Goal: Check status: Check status

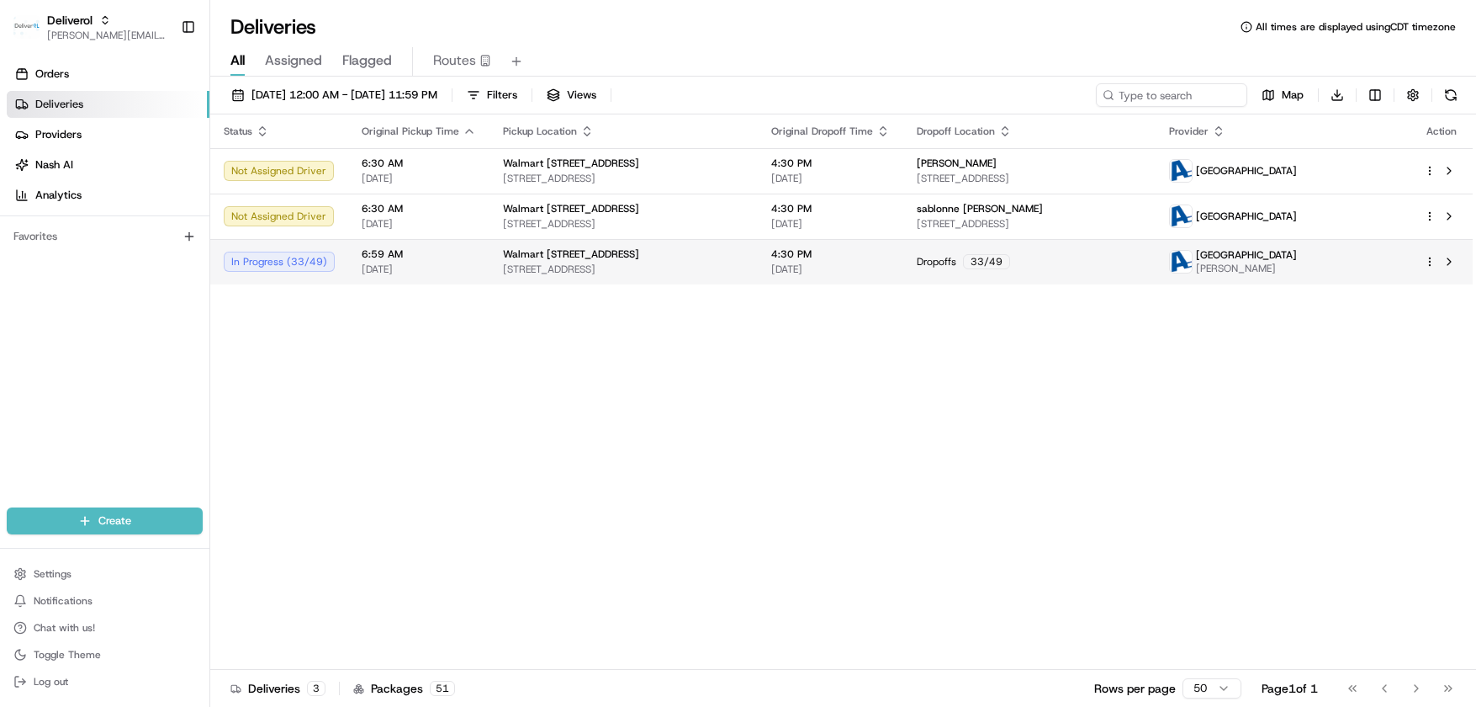
click at [275, 265] on div "In Progress ( 33 / 49 )" at bounding box center [279, 261] width 111 height 20
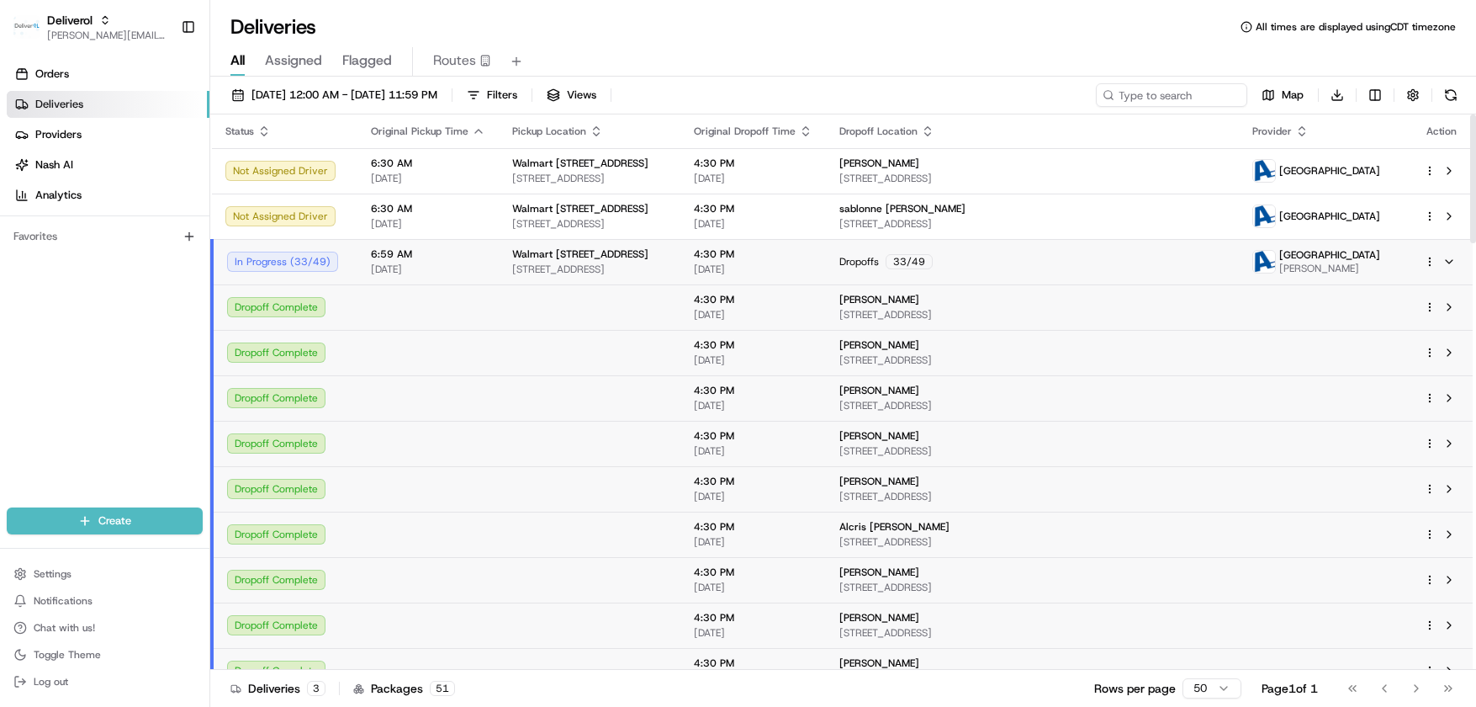
click at [1429, 261] on html "Deliverol chris.sexton@deliverol.com Toggle Sidebar Orders Deliveries Providers…" at bounding box center [738, 353] width 1476 height 707
click at [1384, 310] on span "Delivery Details" at bounding box center [1356, 314] width 75 height 13
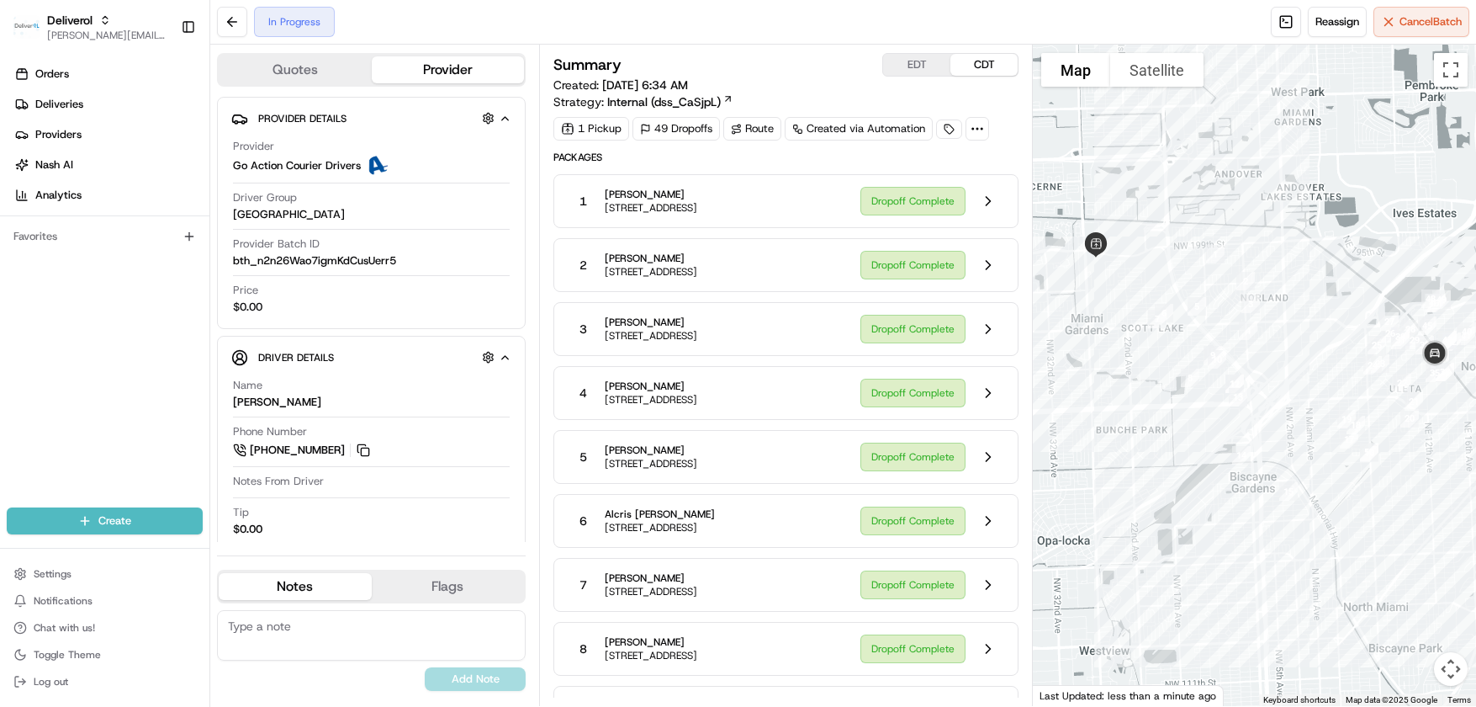
click at [930, 162] on span "Packages" at bounding box center [785, 157] width 465 height 13
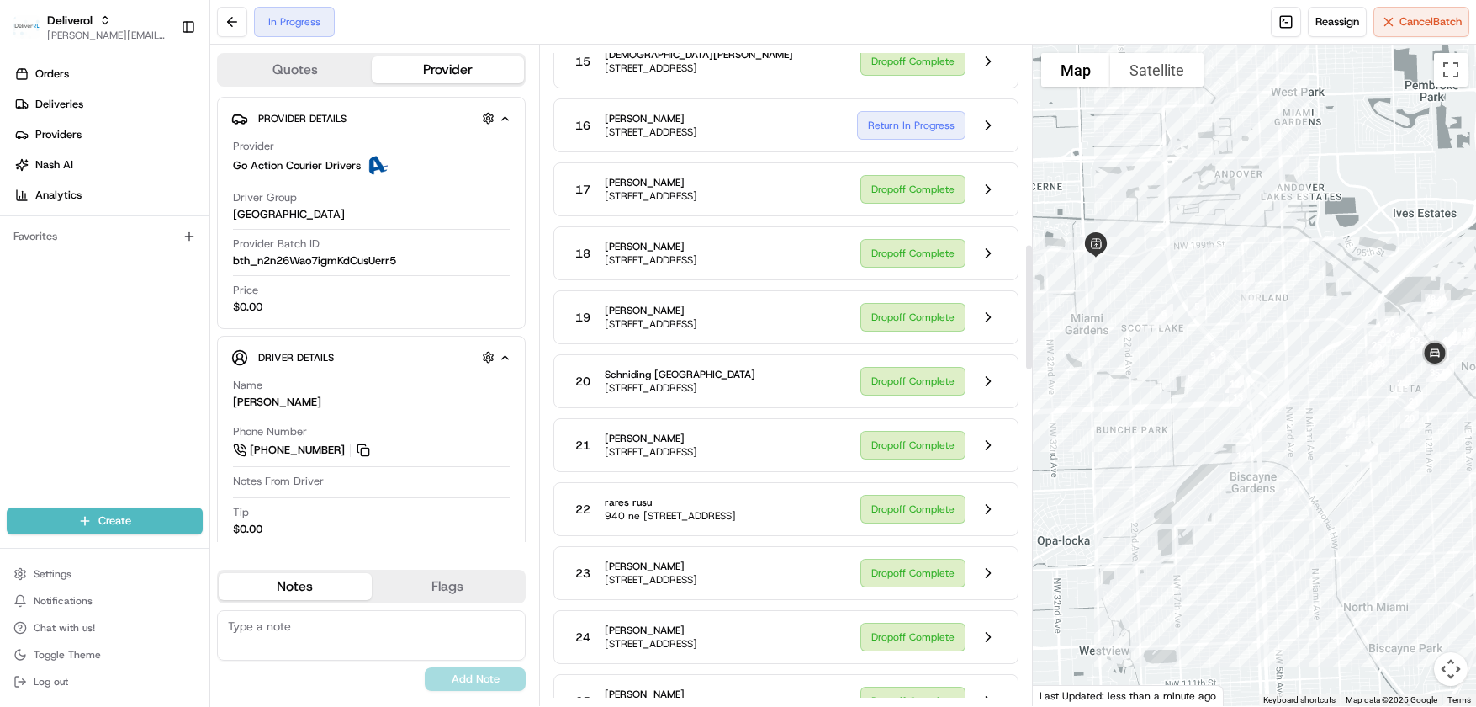
scroll to position [1026, 0]
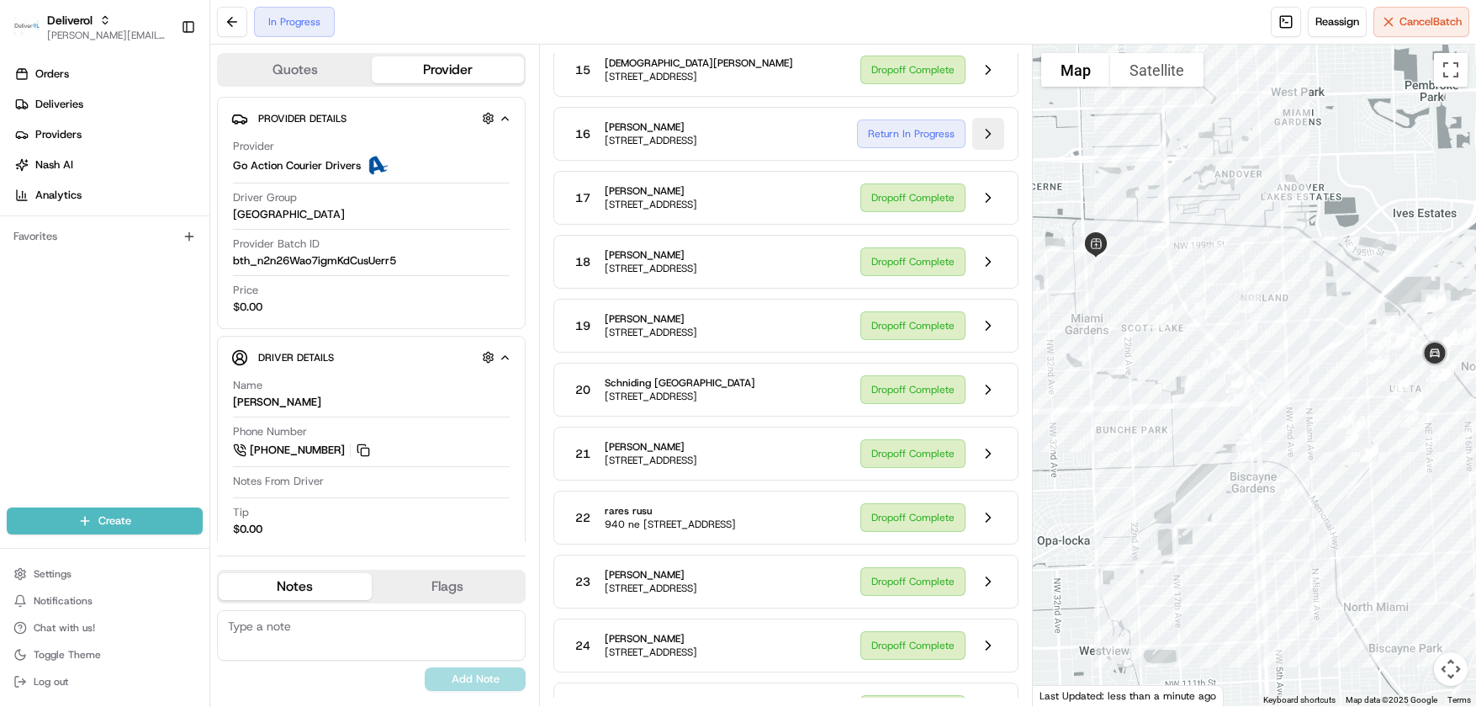
click at [985, 150] on button at bounding box center [988, 134] width 32 height 32
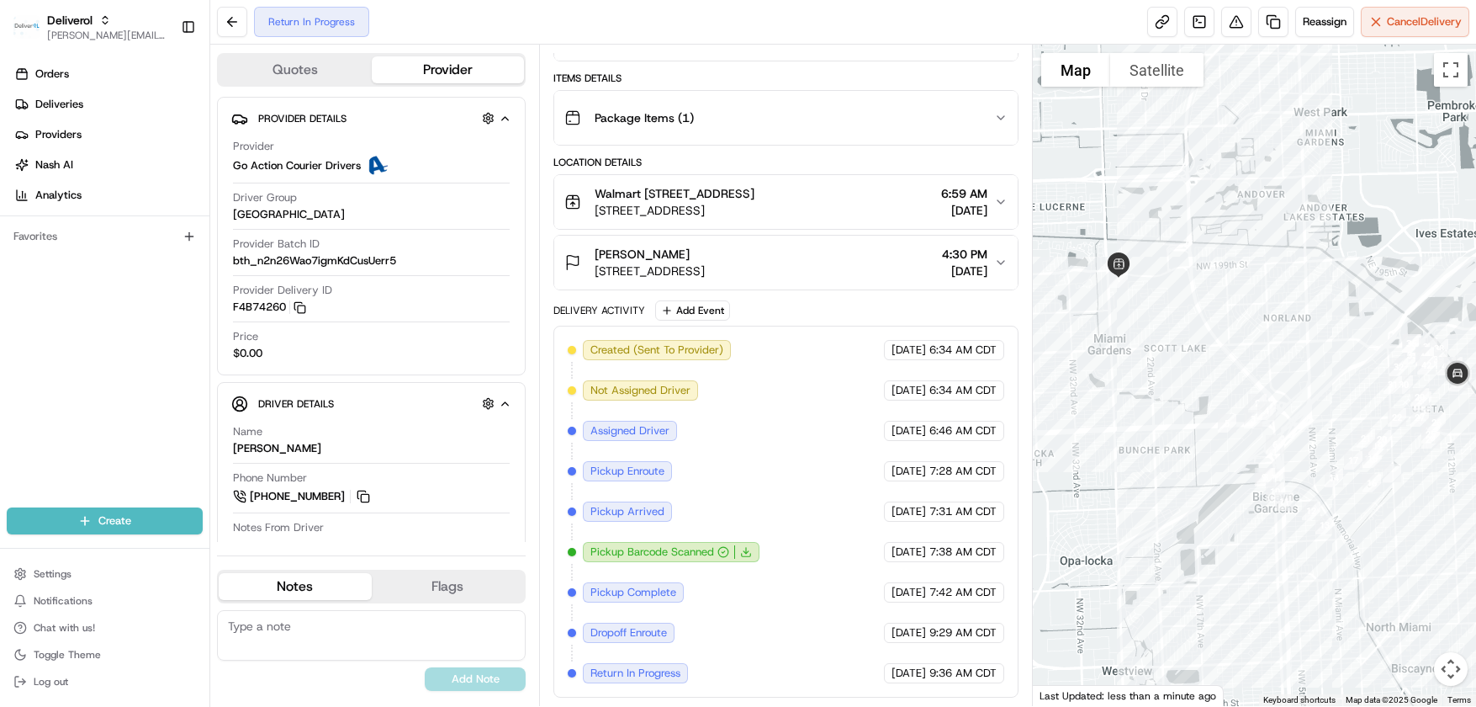
scroll to position [291, 0]
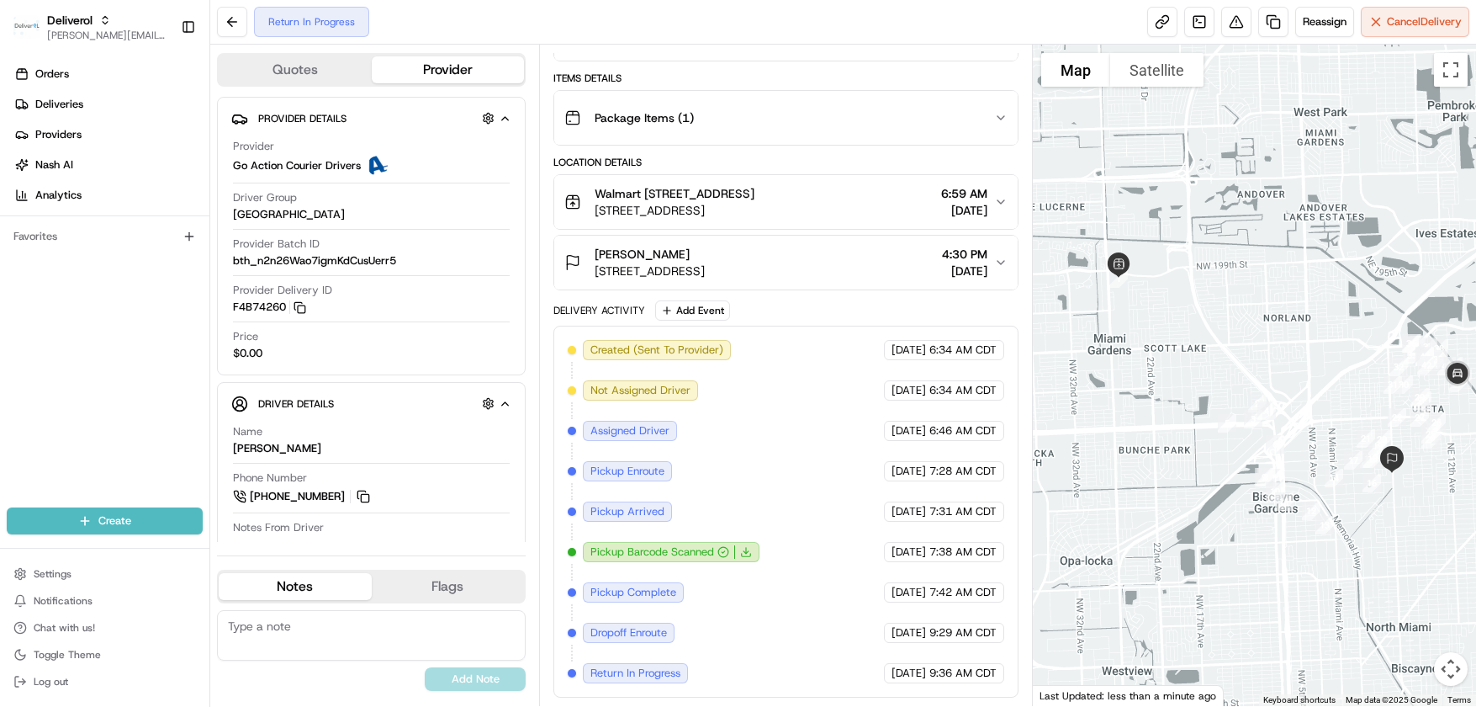
click at [1004, 261] on icon "button" at bounding box center [1001, 262] width 7 height 3
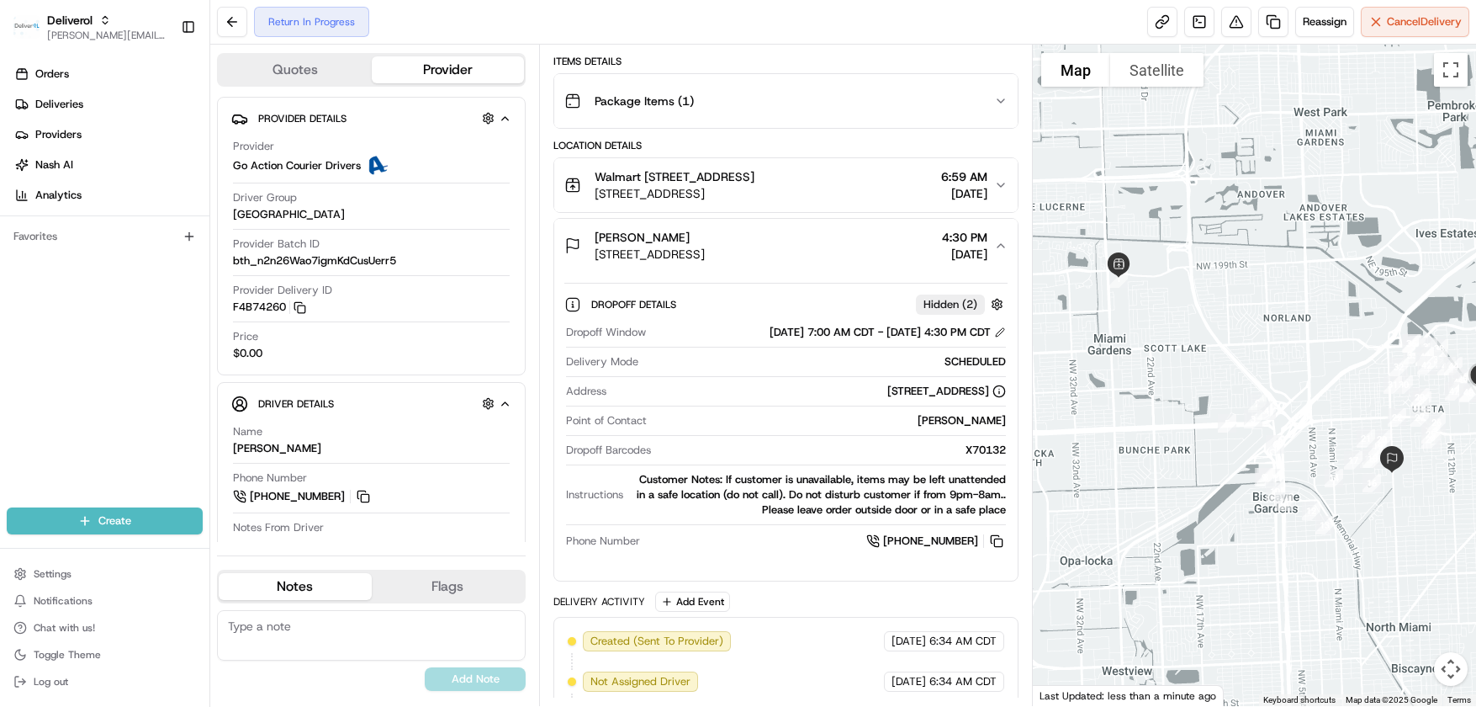
click at [1000, 101] on icon "button" at bounding box center [1001, 100] width 7 height 3
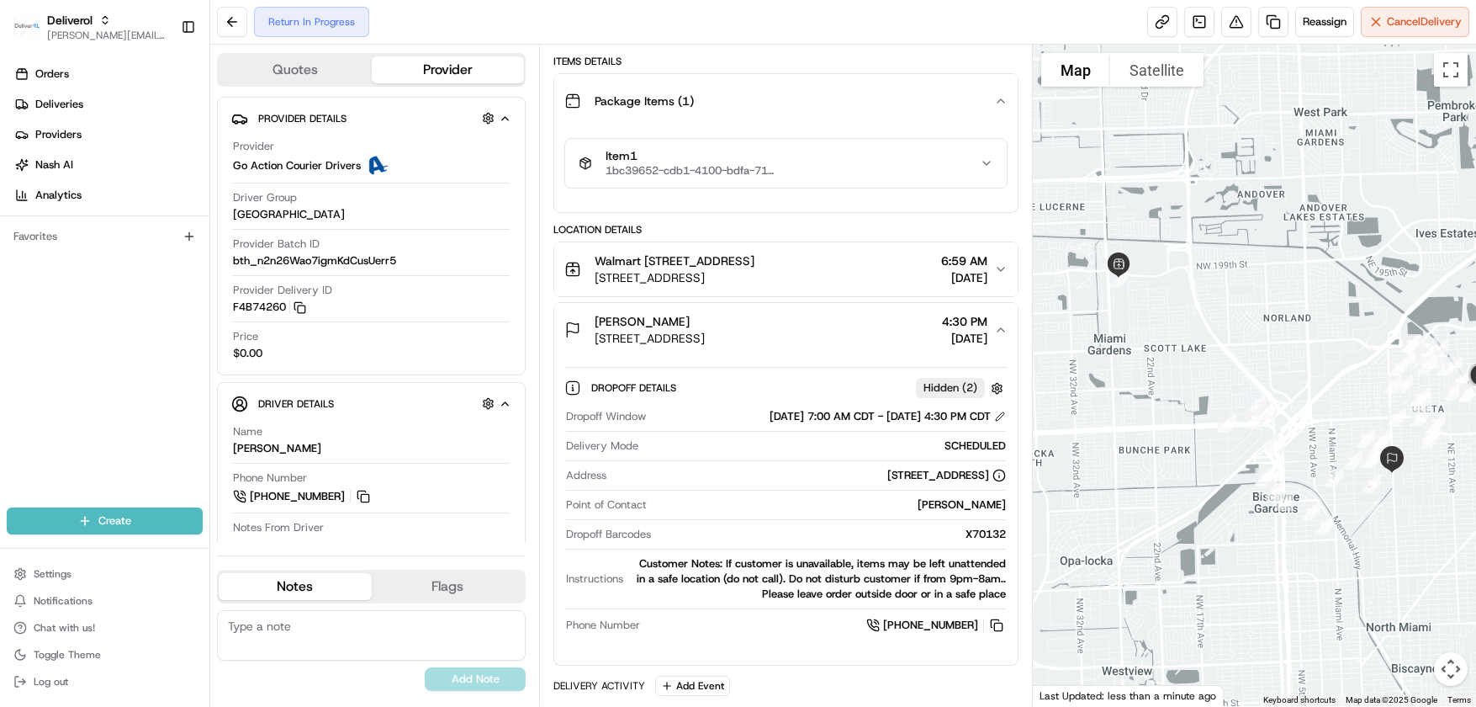
click at [991, 157] on icon "button" at bounding box center [986, 162] width 13 height 13
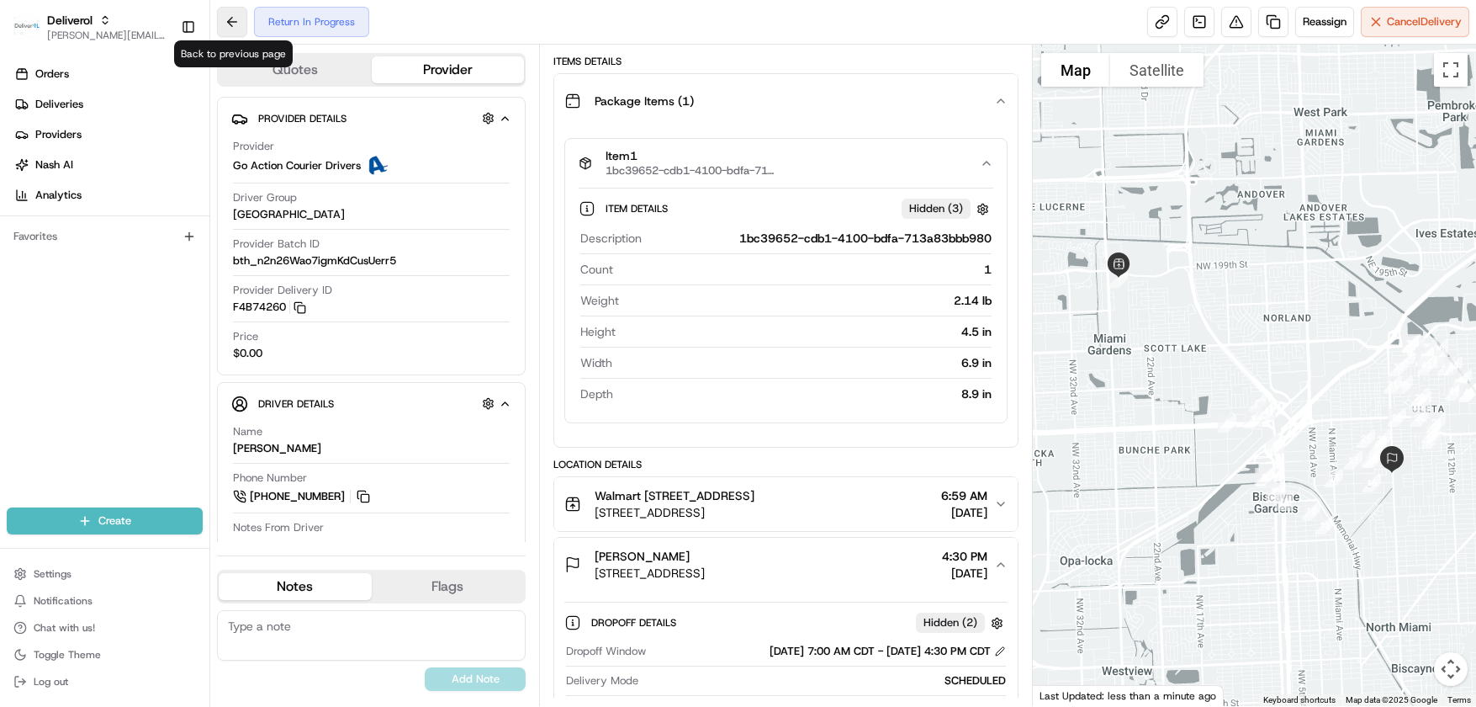
click at [230, 21] on button at bounding box center [232, 22] width 30 height 30
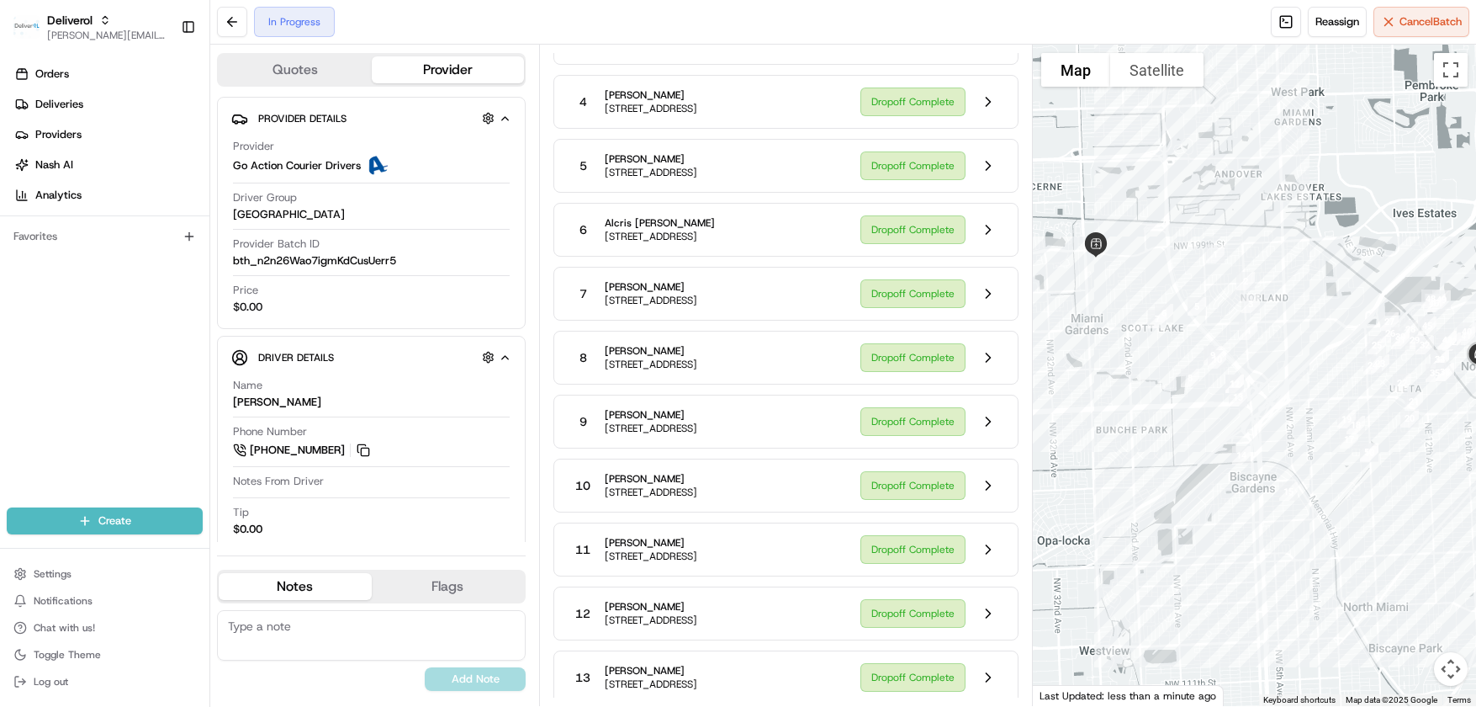
drag, startPoint x: 937, startPoint y: 143, endPoint x: 1016, endPoint y: 110, distance: 85.6
click at [1016, 110] on div "4 [PERSON_NAME] [STREET_ADDRESS] Dropoff Complete" at bounding box center [785, 102] width 465 height 54
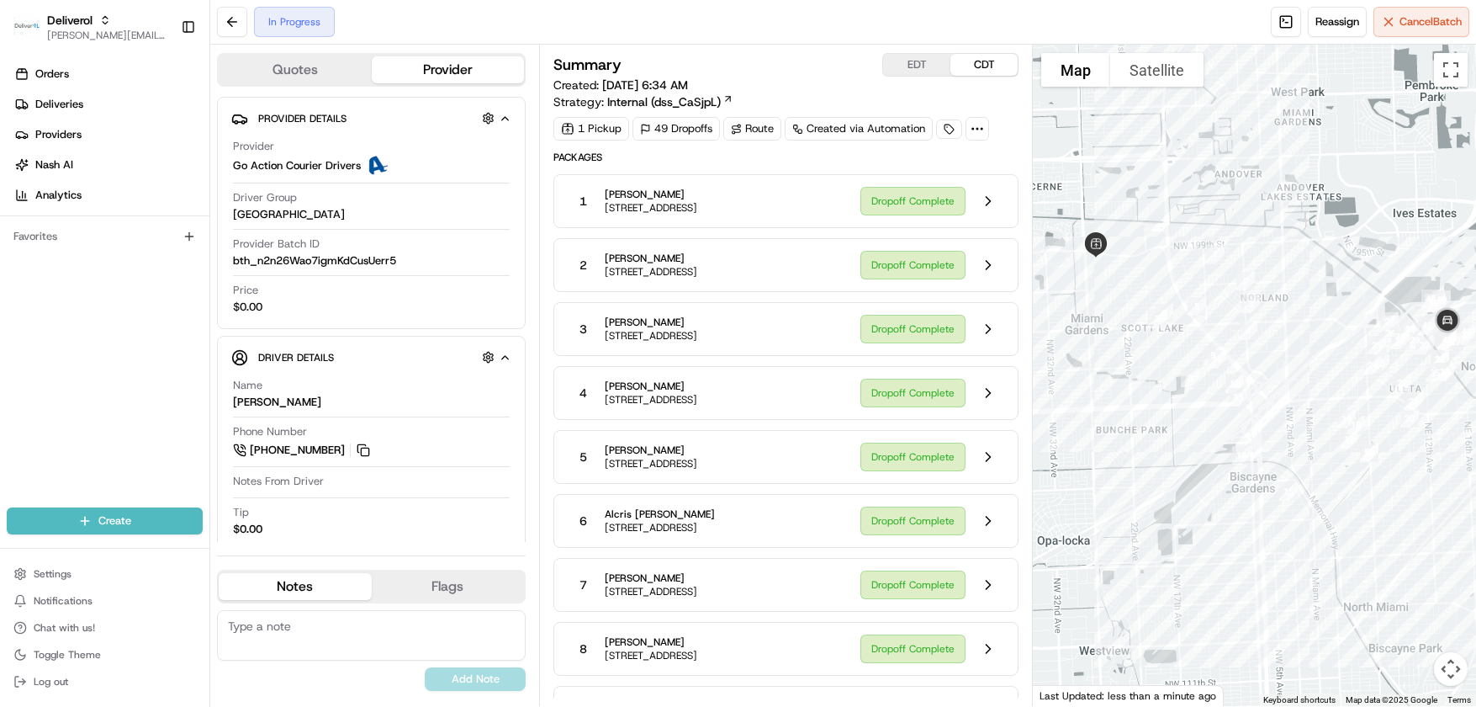
click at [730, 355] on div "3 [PERSON_NAME] [STREET_ADDRESS] Dropoff Complete" at bounding box center [785, 329] width 465 height 54
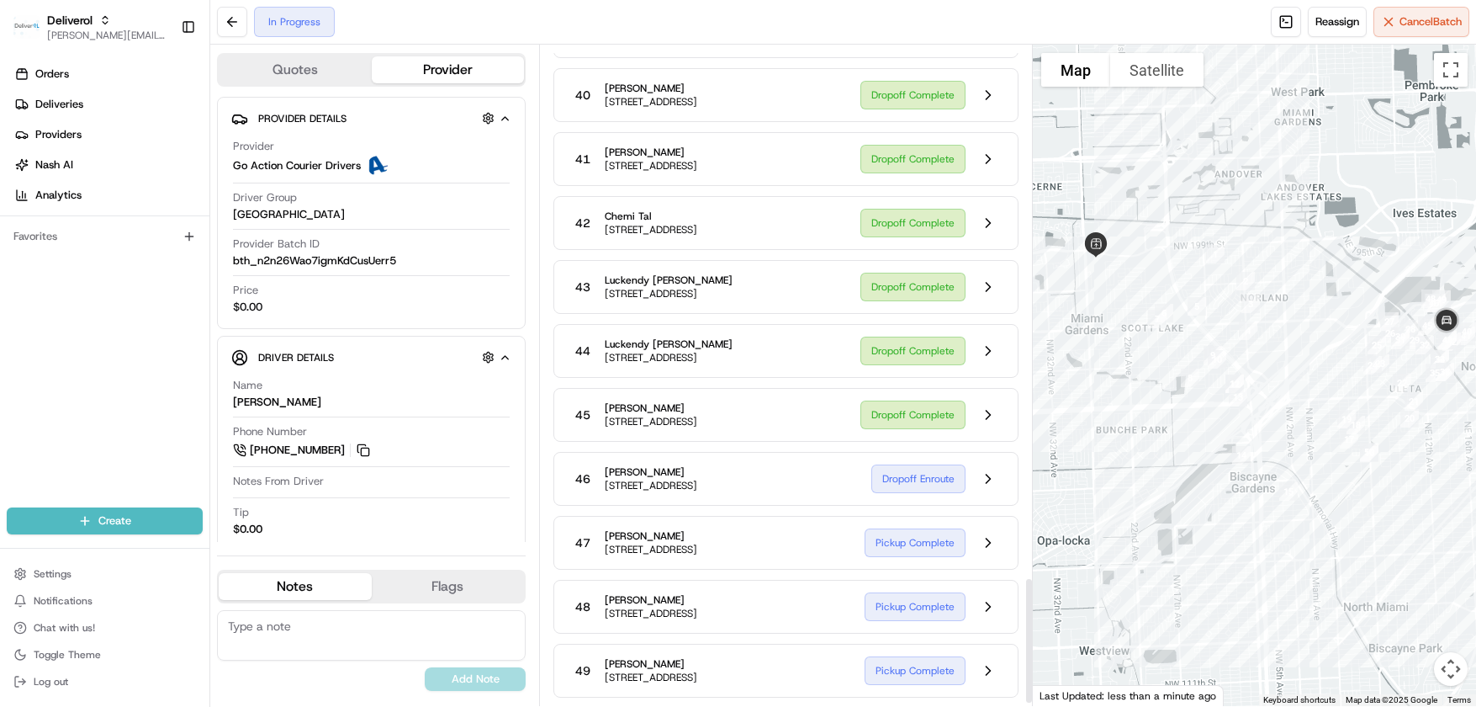
scroll to position [2792, 0]
click at [924, 463] on div "Return In Progress" at bounding box center [930, 479] width 147 height 32
click at [991, 463] on button at bounding box center [988, 479] width 32 height 32
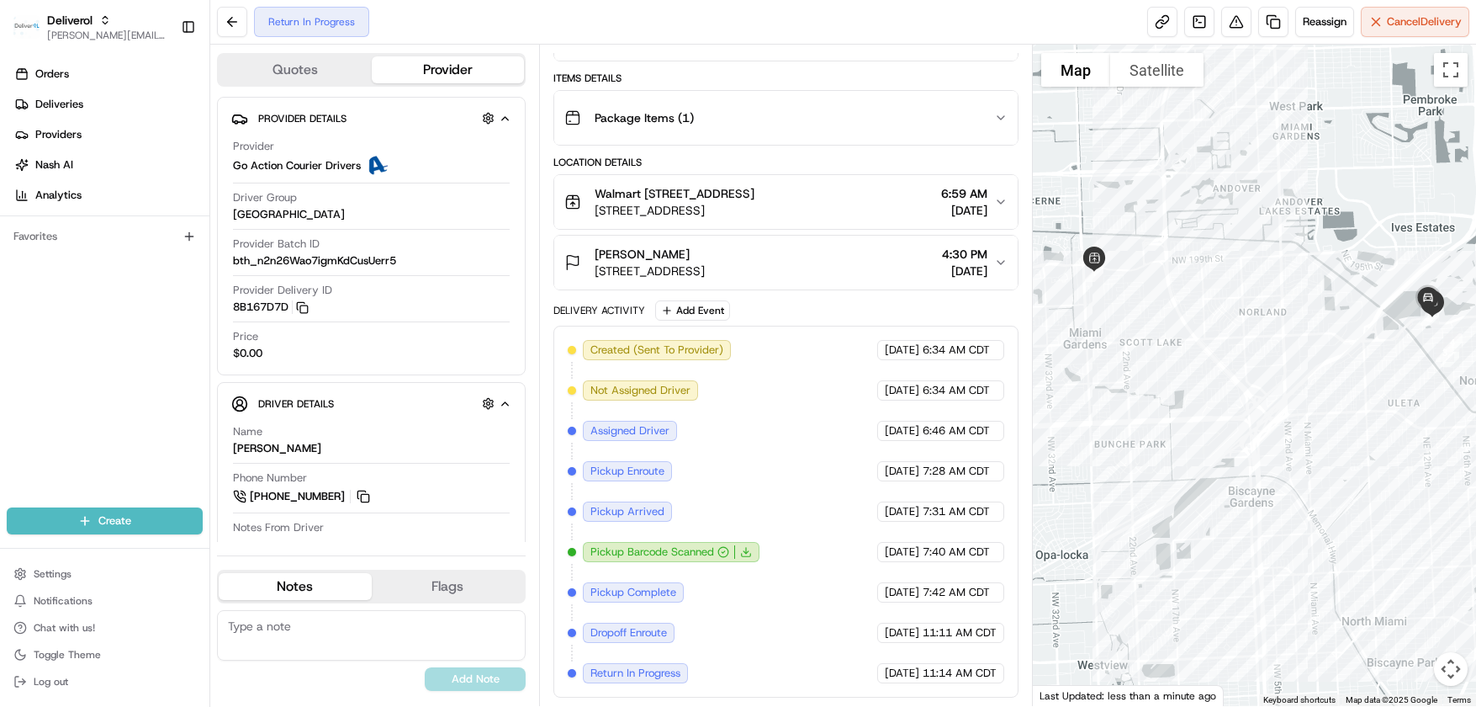
scroll to position [291, 0]
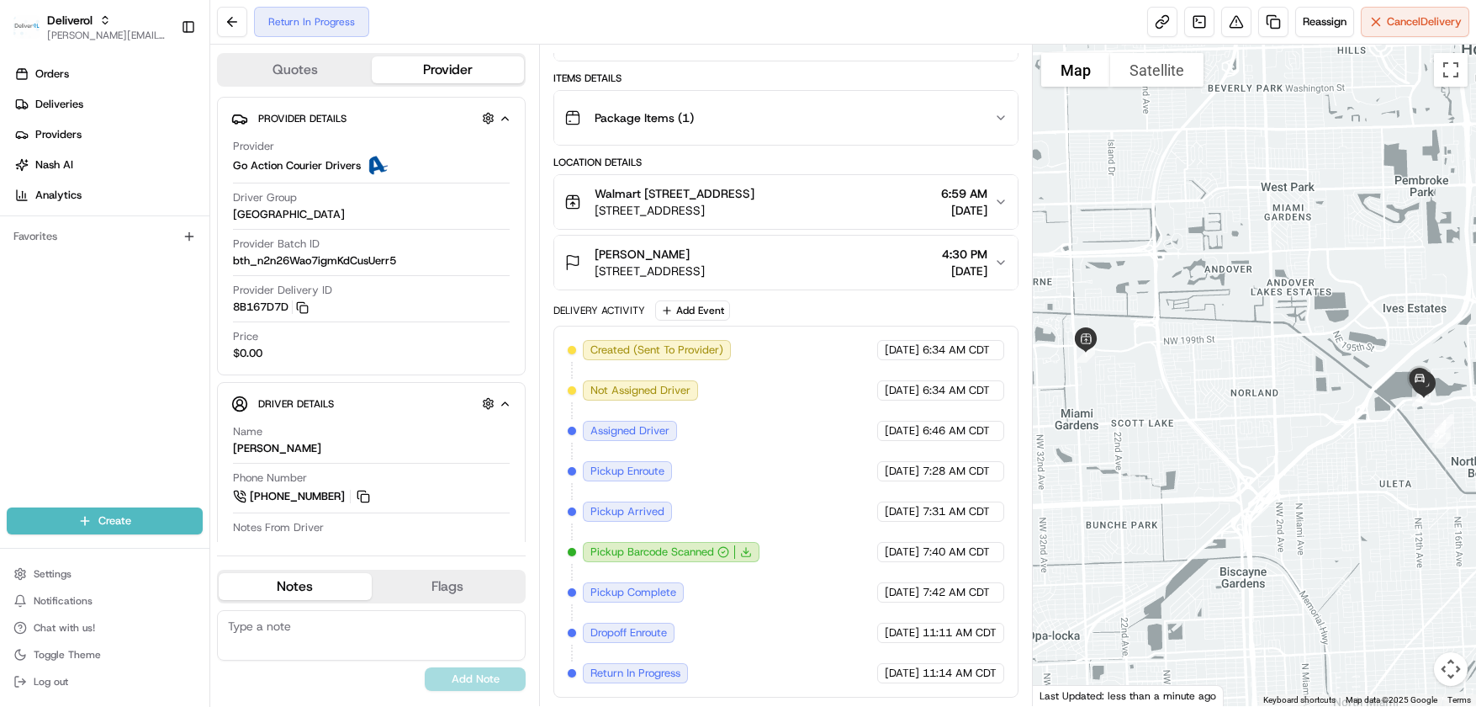
click at [824, 368] on div "Created (Sent To Provider) Go Action Courier Drivers [DATE] 6:34 AM CDT Not Ass…" at bounding box center [786, 511] width 437 height 343
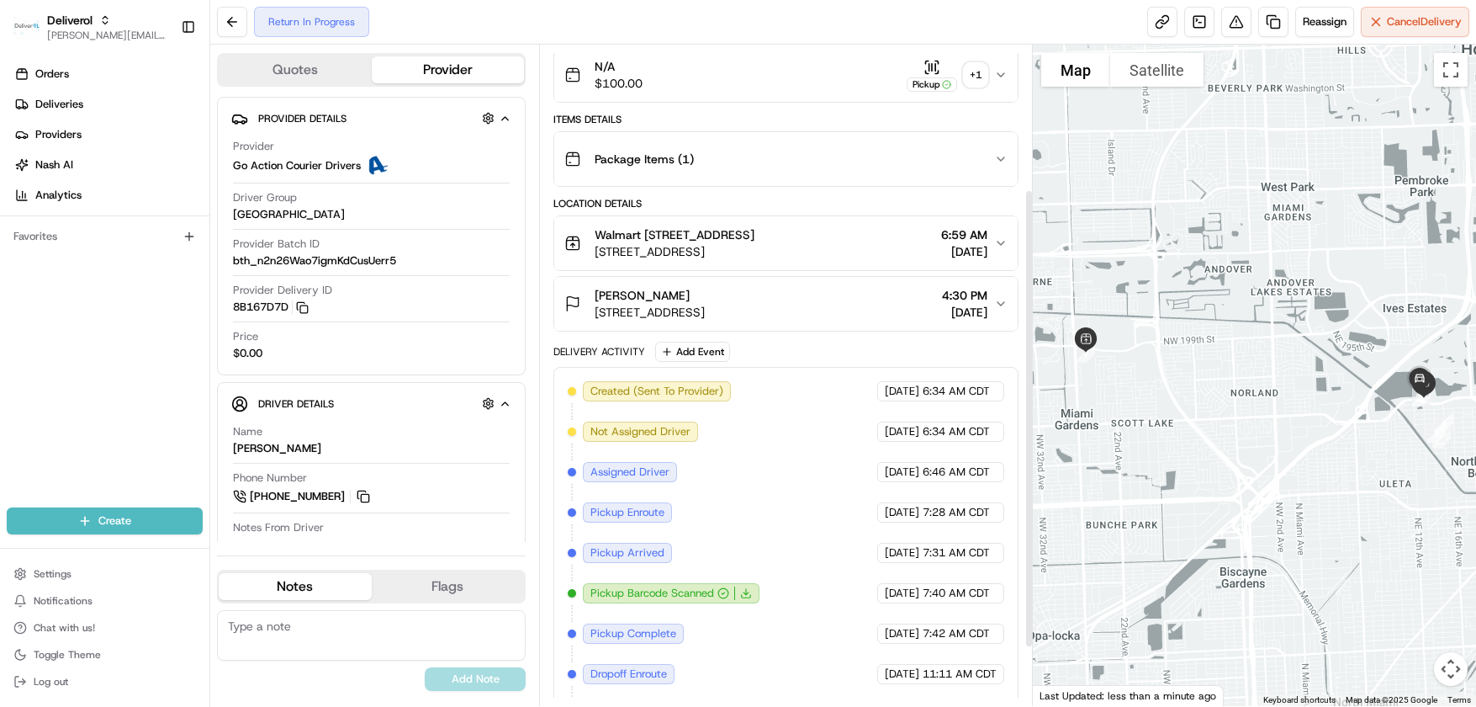
scroll to position [207, 0]
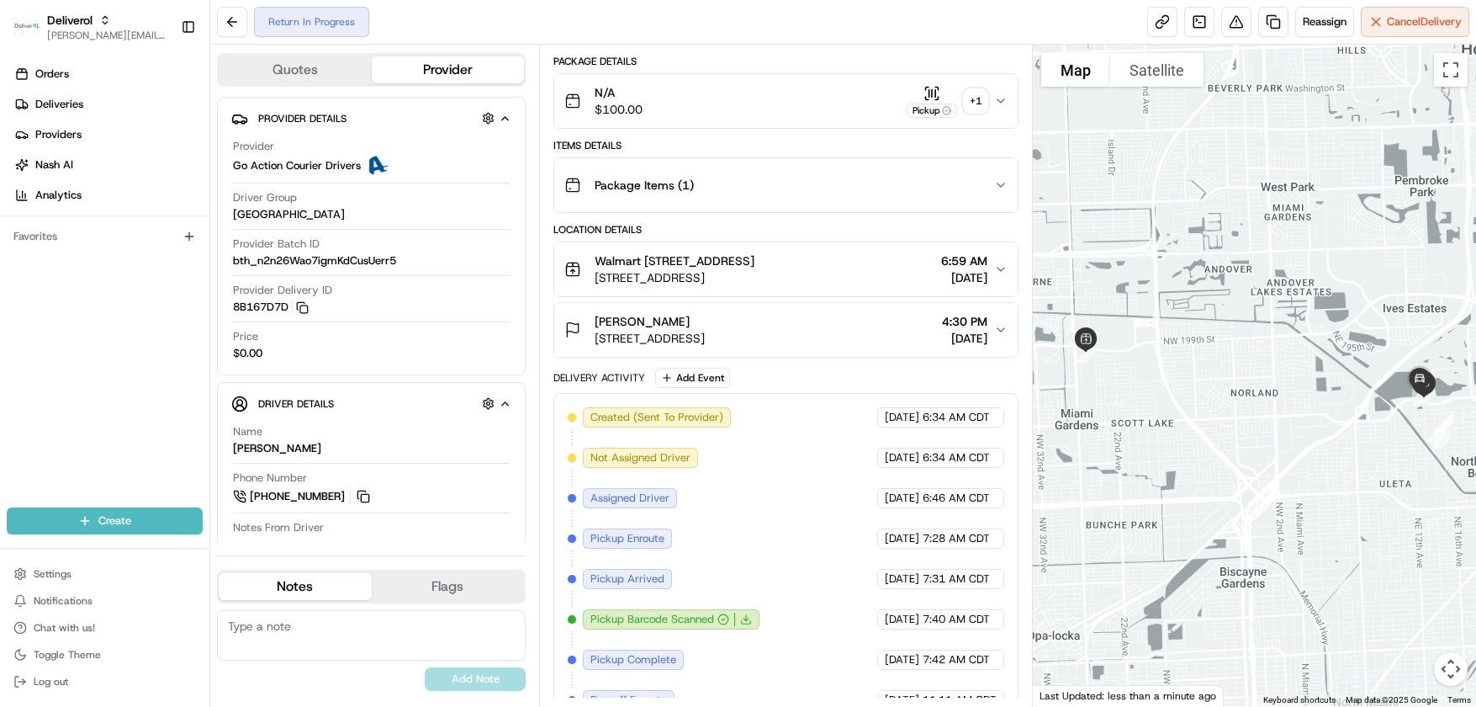
click at [997, 336] on icon "button" at bounding box center [1000, 329] width 13 height 13
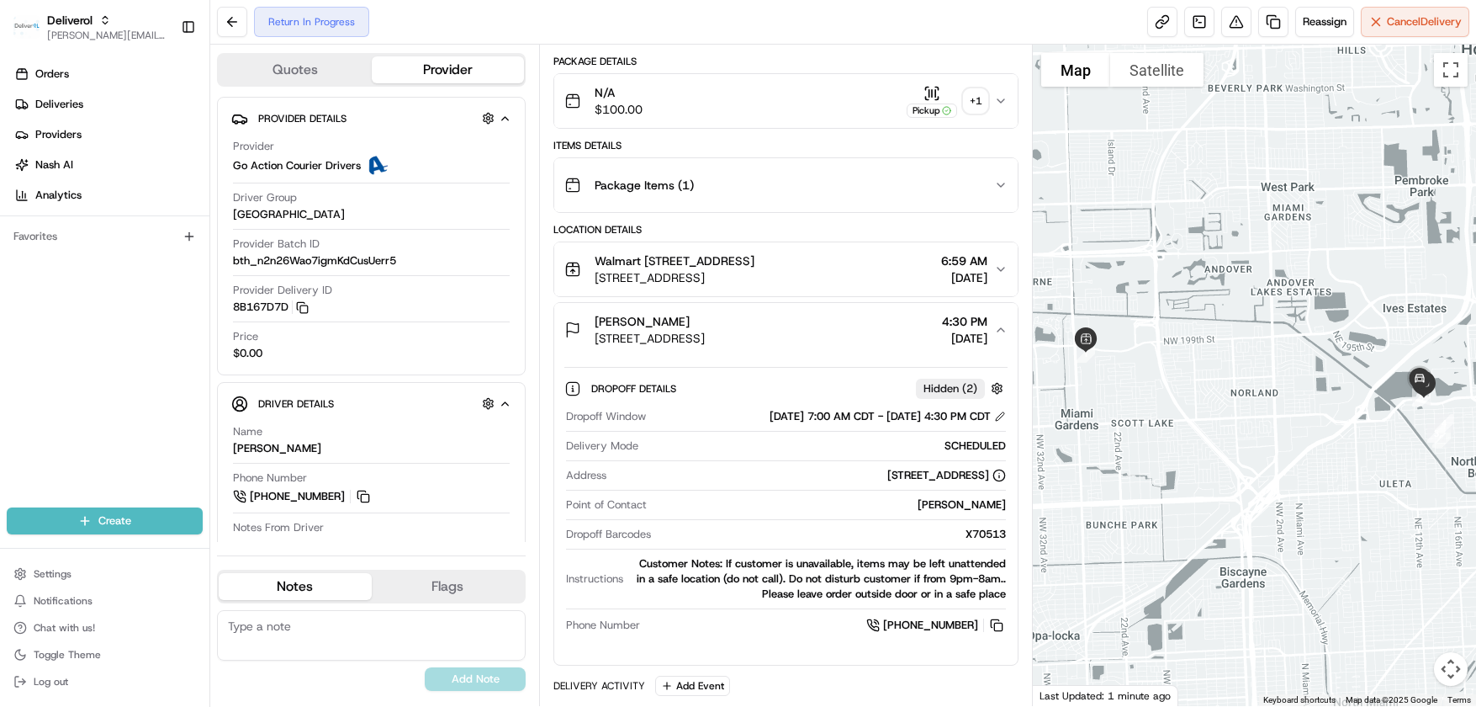
click at [994, 183] on icon "button" at bounding box center [1000, 184] width 13 height 13
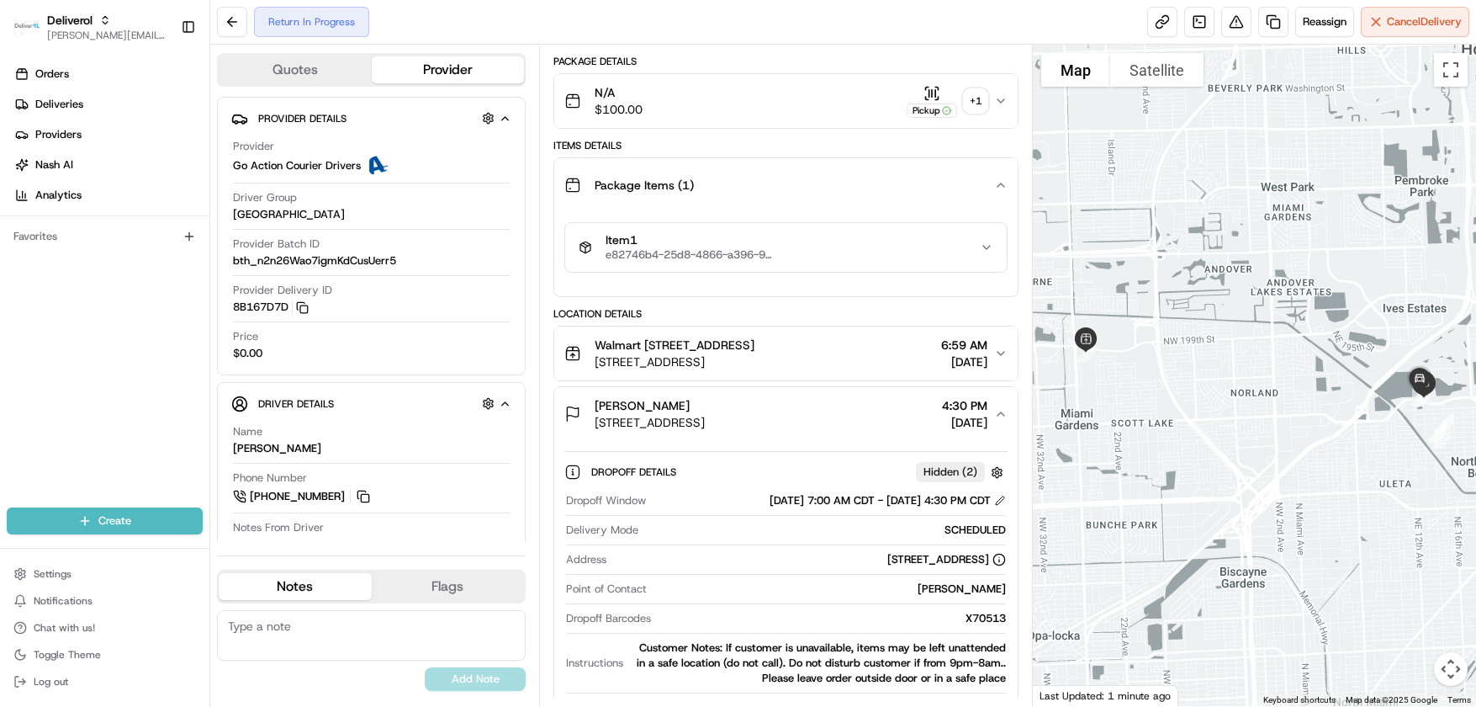
click at [994, 183] on icon "button" at bounding box center [1000, 184] width 13 height 13
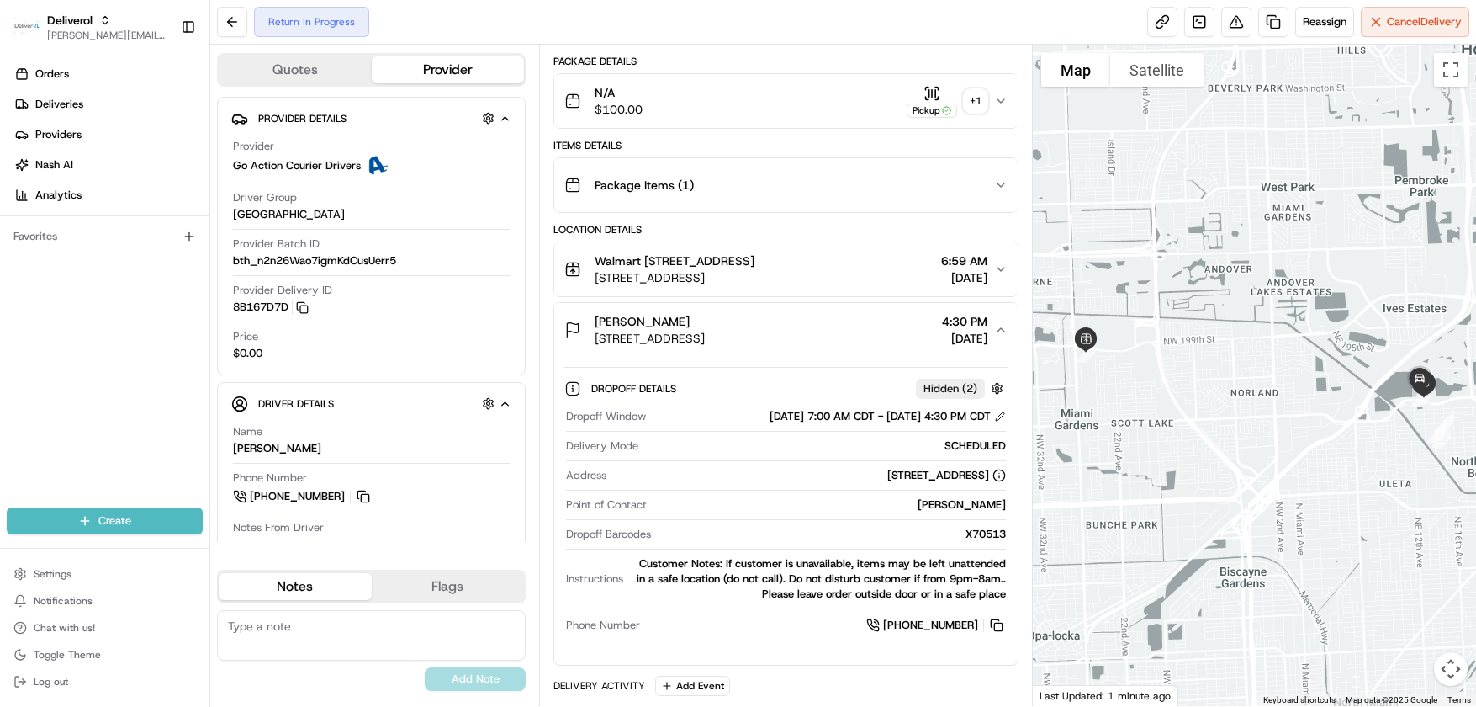
drag, startPoint x: 1008, startPoint y: 324, endPoint x: 942, endPoint y: 338, distance: 67.1
click at [942, 330] on span "4:30 PM" at bounding box center [964, 321] width 45 height 17
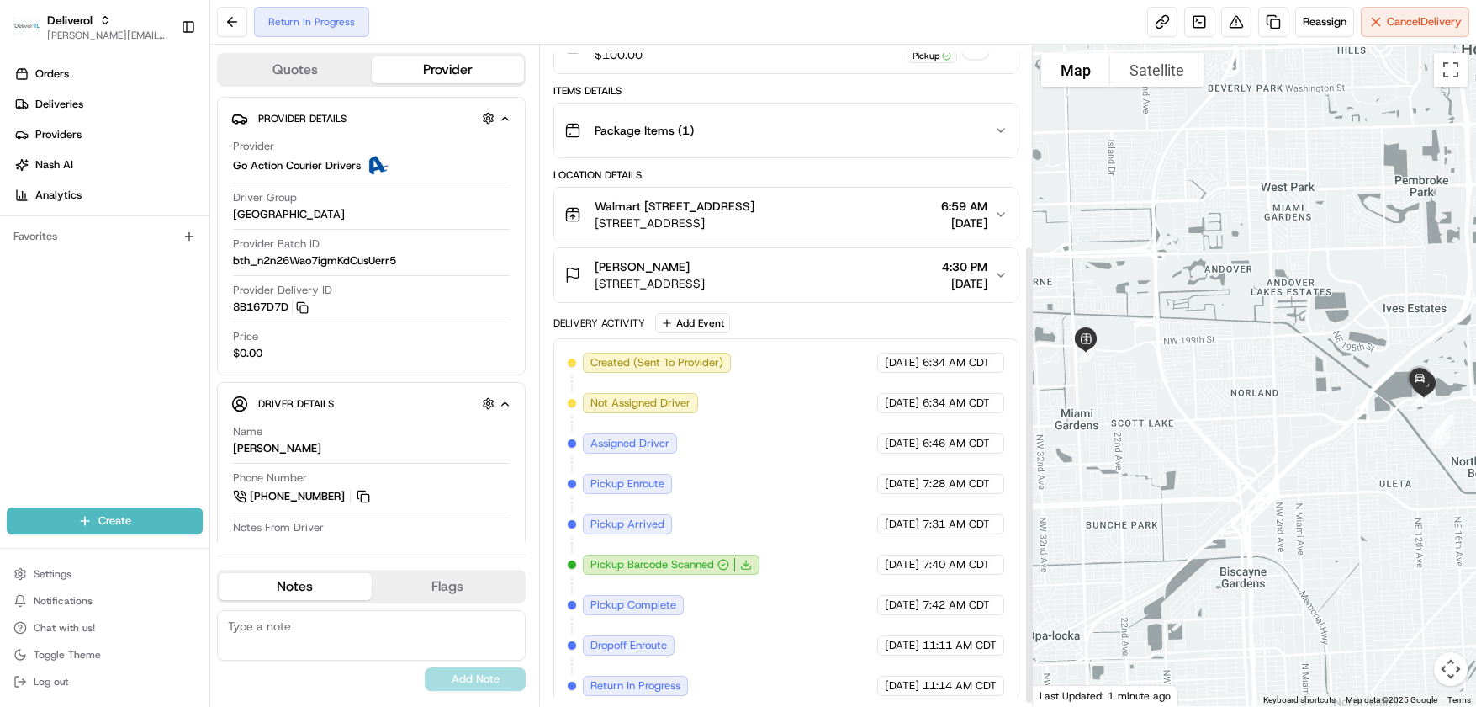
scroll to position [291, 0]
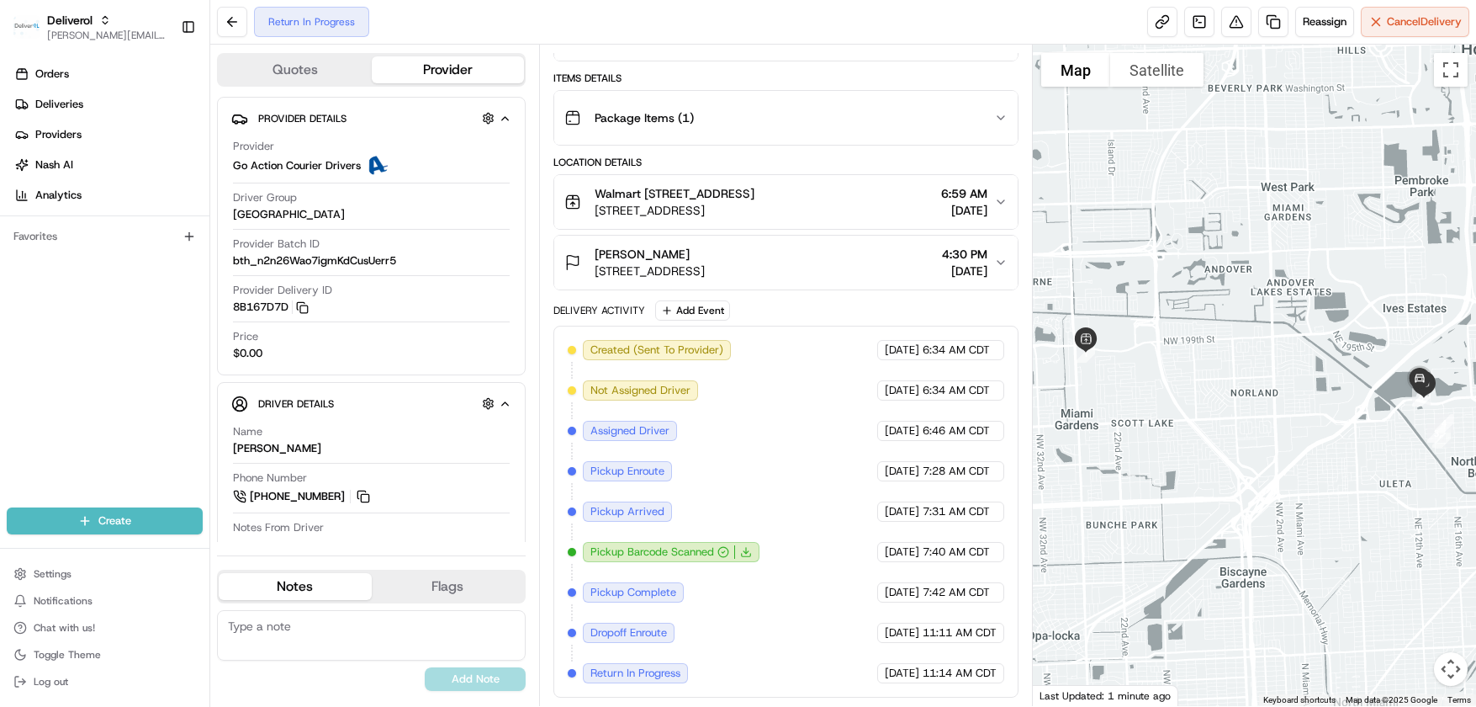
click at [632, 676] on span "Return In Progress" at bounding box center [635, 672] width 90 height 15
click at [463, 585] on button "Flags" at bounding box center [448, 586] width 153 height 27
click at [311, 22] on div "Return In Progress" at bounding box center [311, 22] width 115 height 30
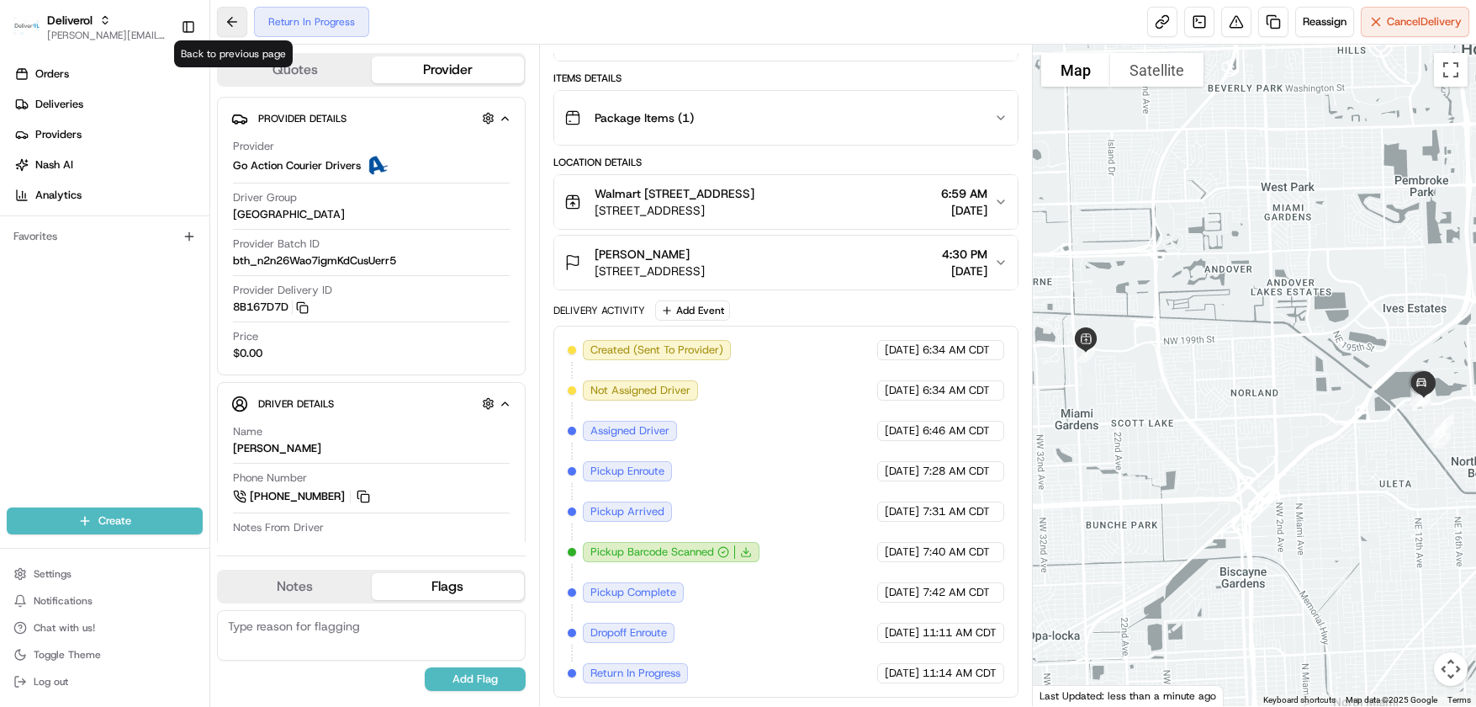
click at [236, 23] on button at bounding box center [232, 22] width 30 height 30
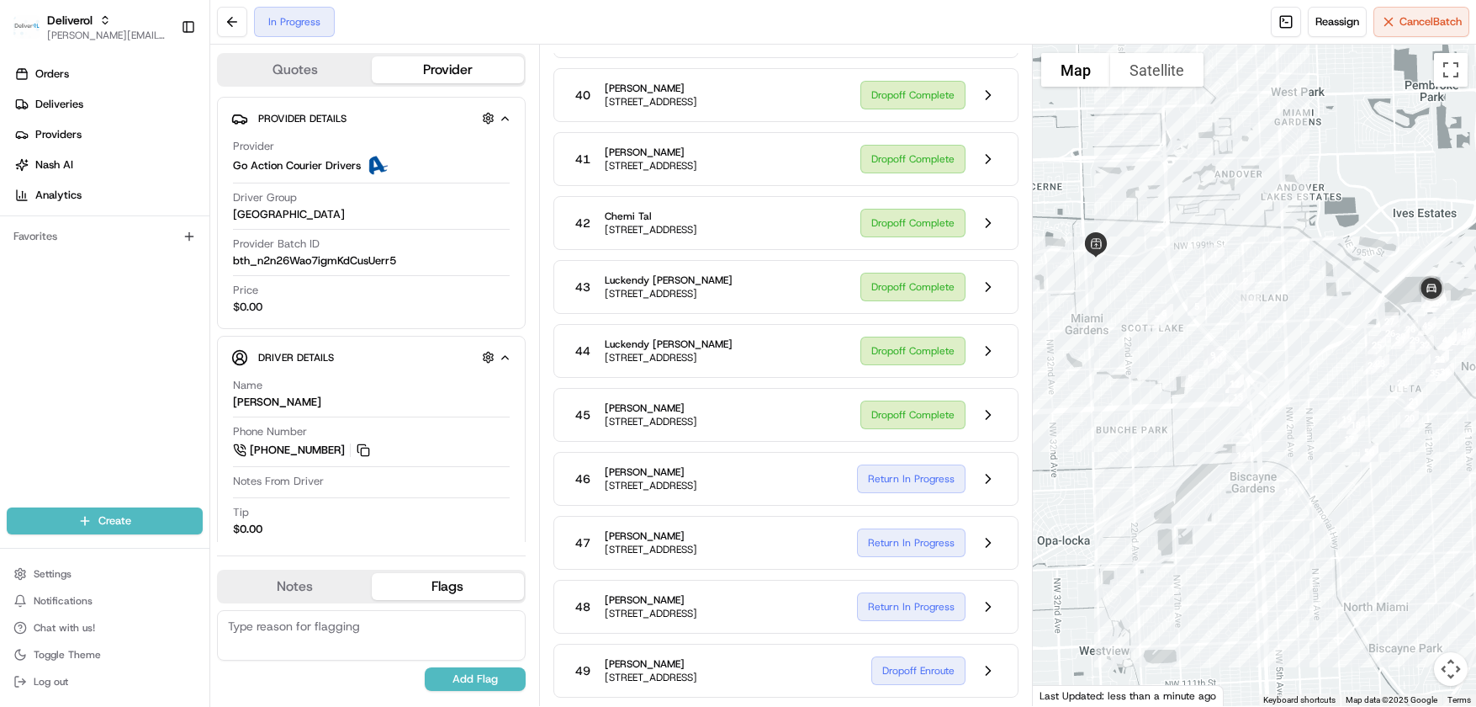
scroll to position [2792, 0]
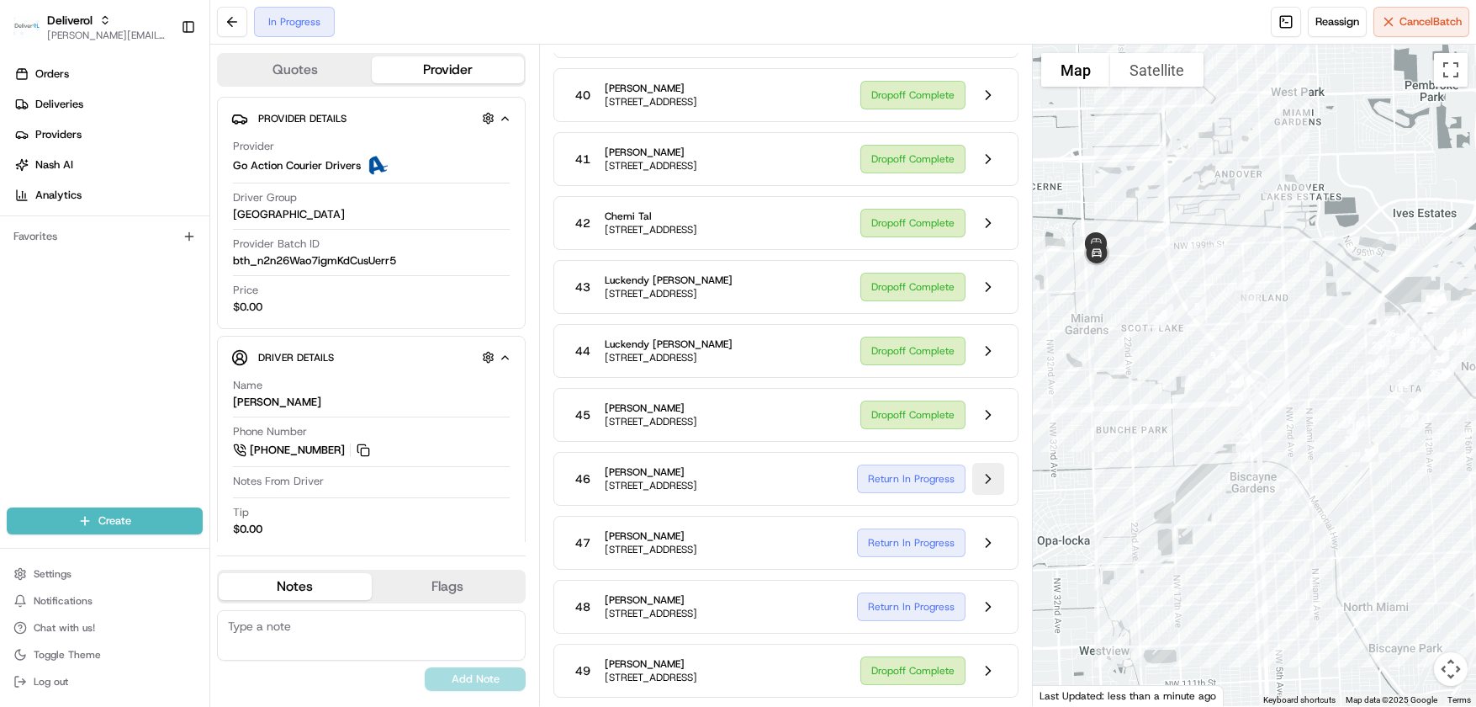
click at [989, 463] on button at bounding box center [988, 479] width 32 height 32
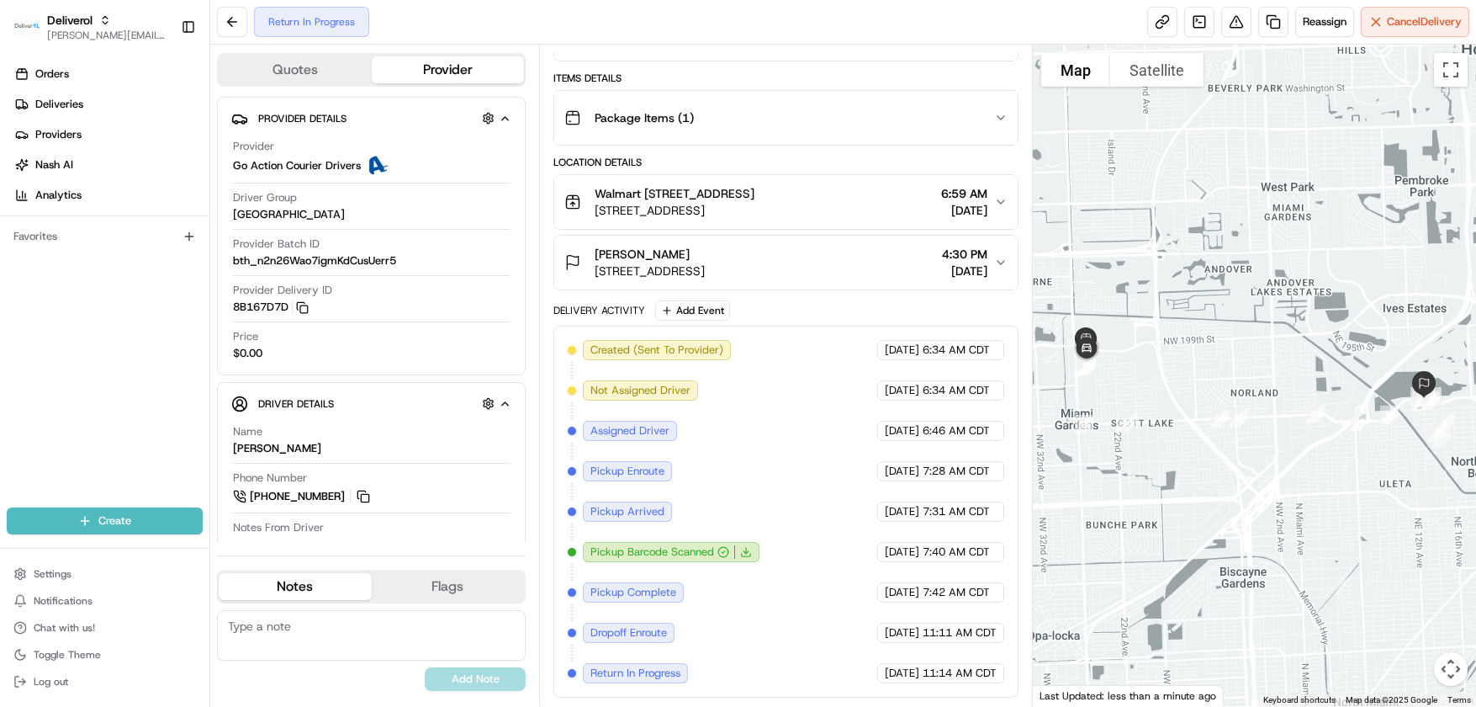
click at [997, 261] on icon "button" at bounding box center [1000, 262] width 13 height 13
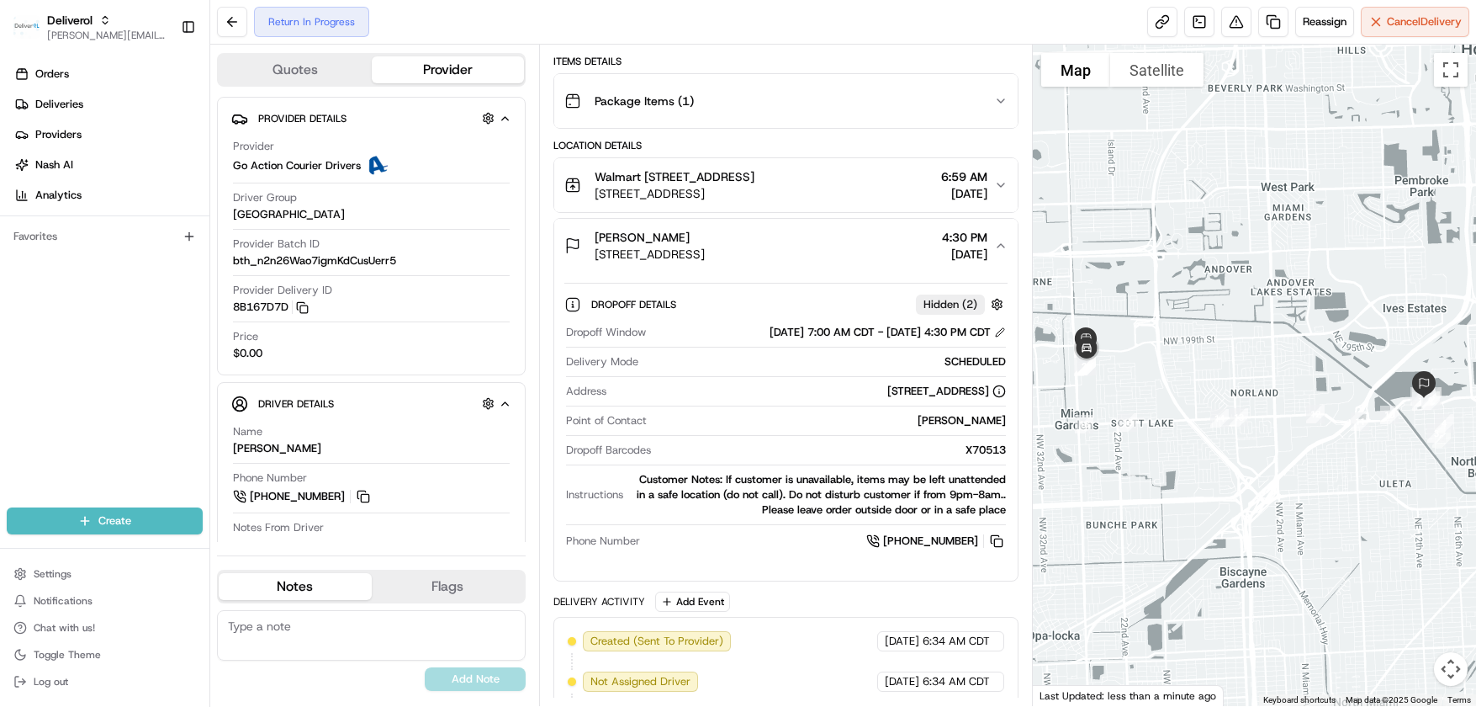
click at [997, 252] on icon "button" at bounding box center [1000, 245] width 13 height 13
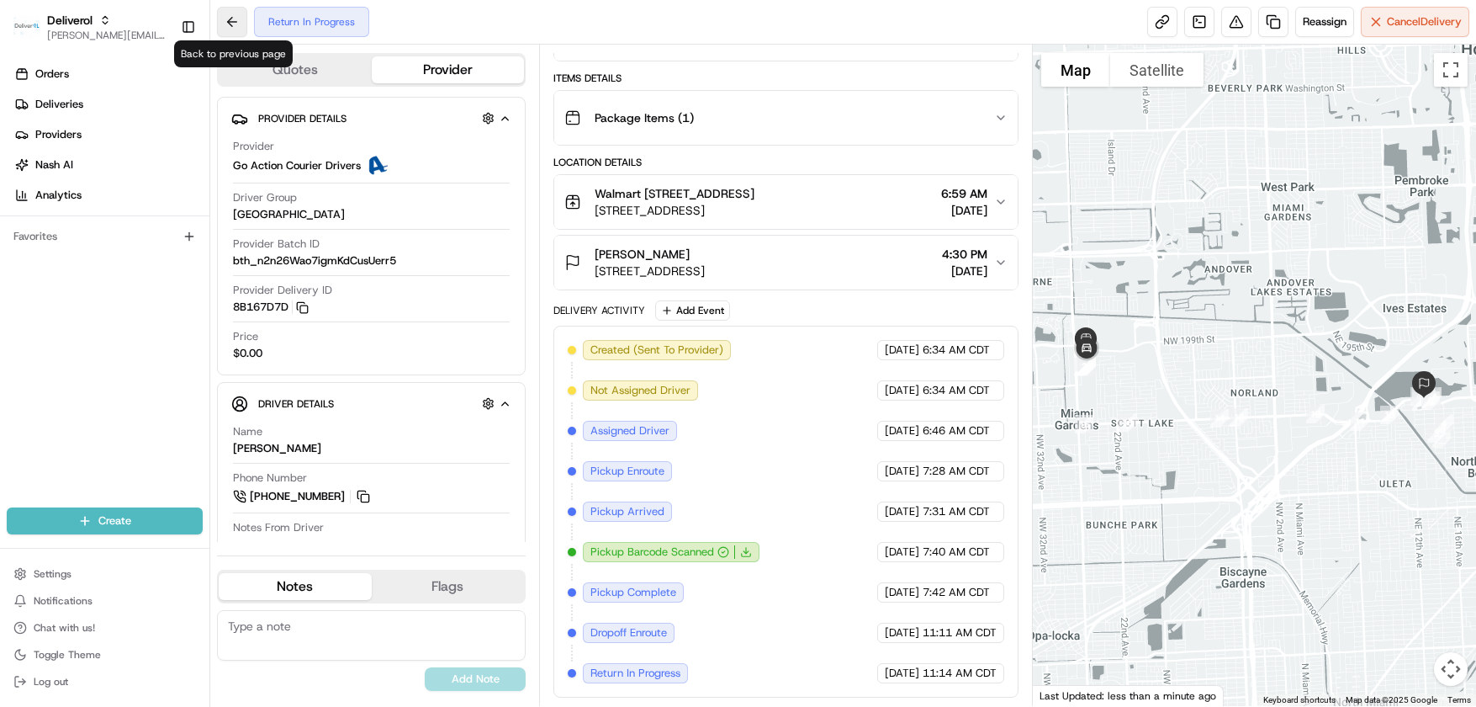
click at [238, 23] on button at bounding box center [232, 22] width 30 height 30
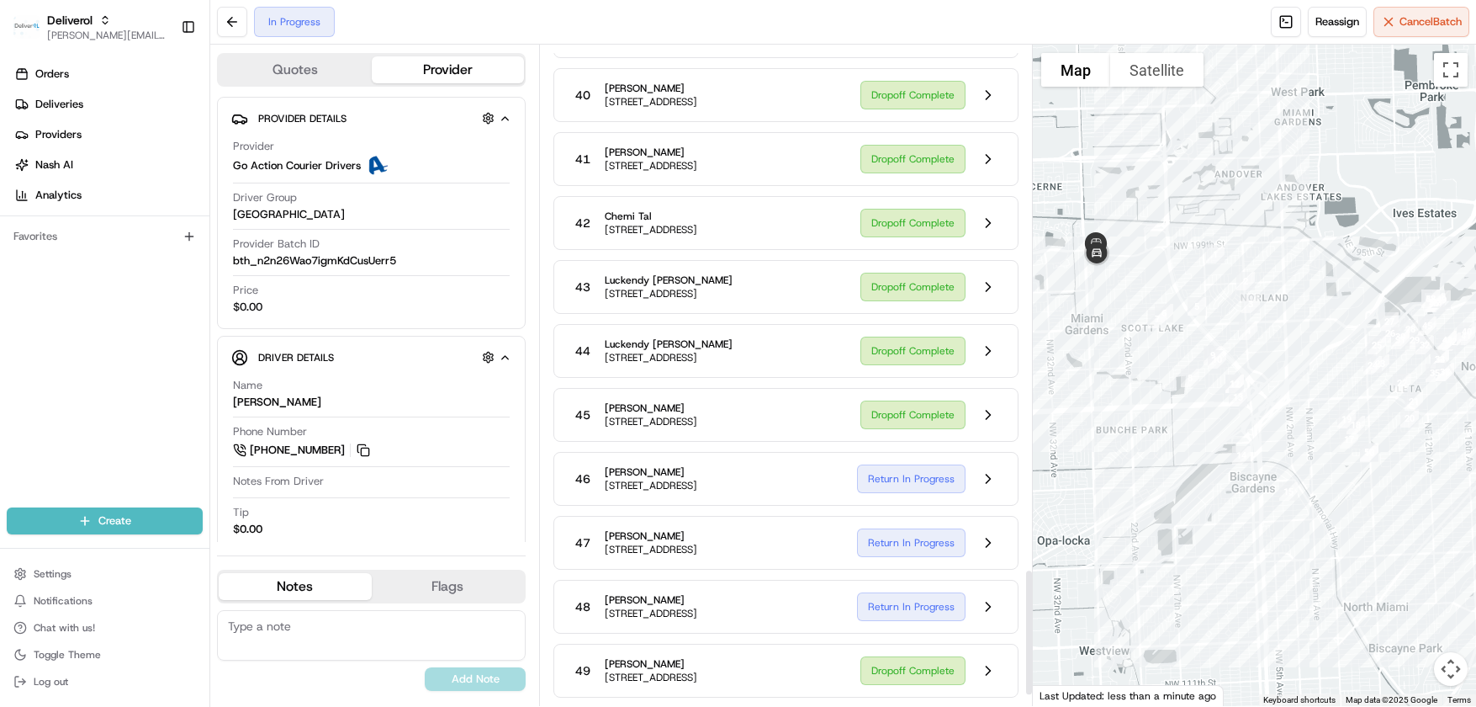
scroll to position [2792, 0]
click at [987, 527] on button at bounding box center [988, 543] width 32 height 32
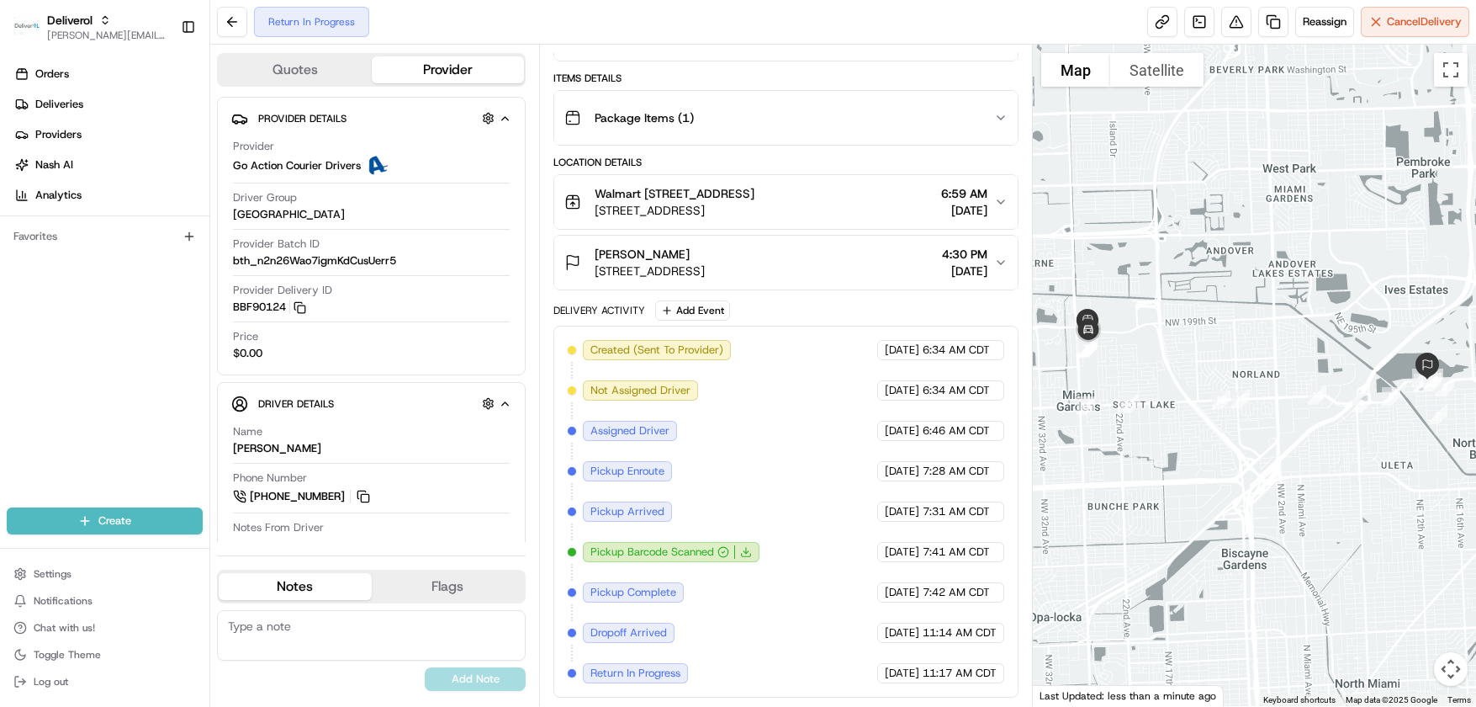
scroll to position [291, 0]
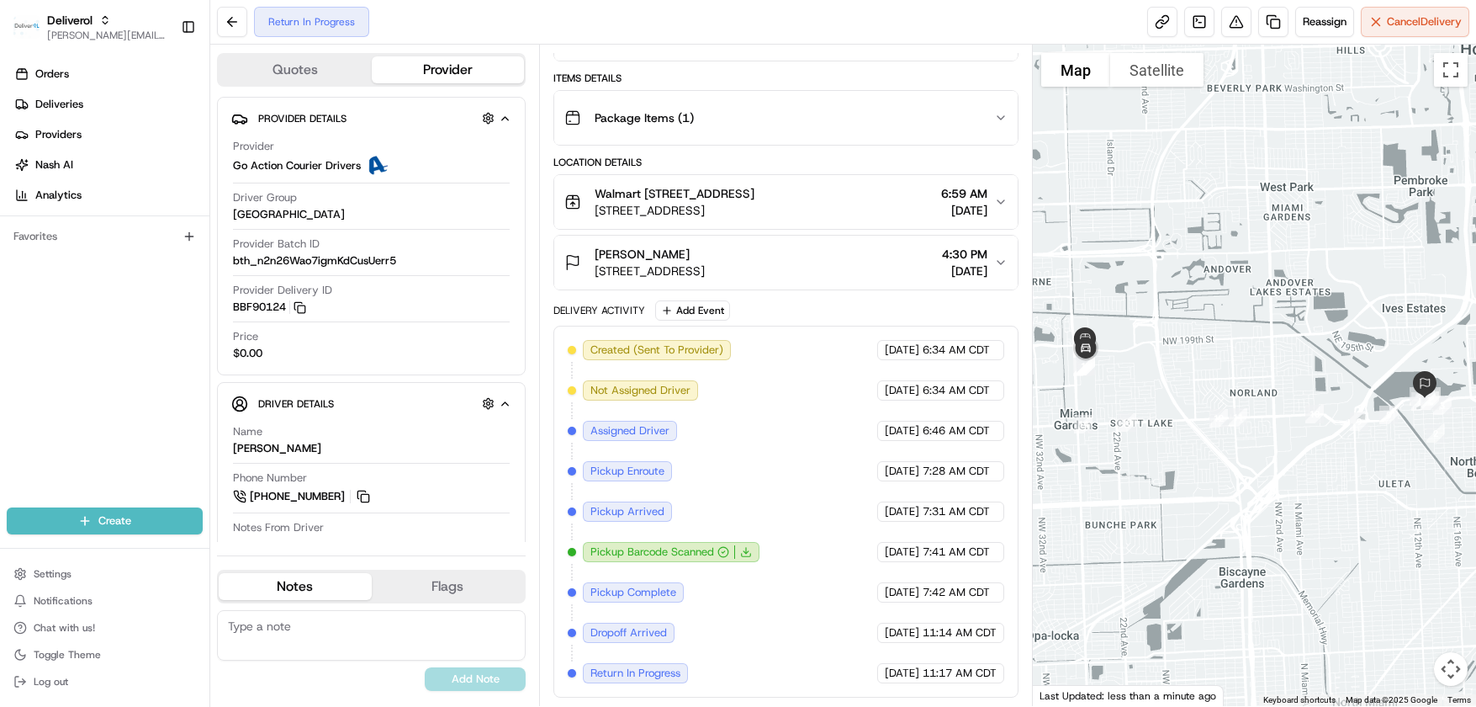
click at [996, 262] on icon "button" at bounding box center [1000, 262] width 13 height 13
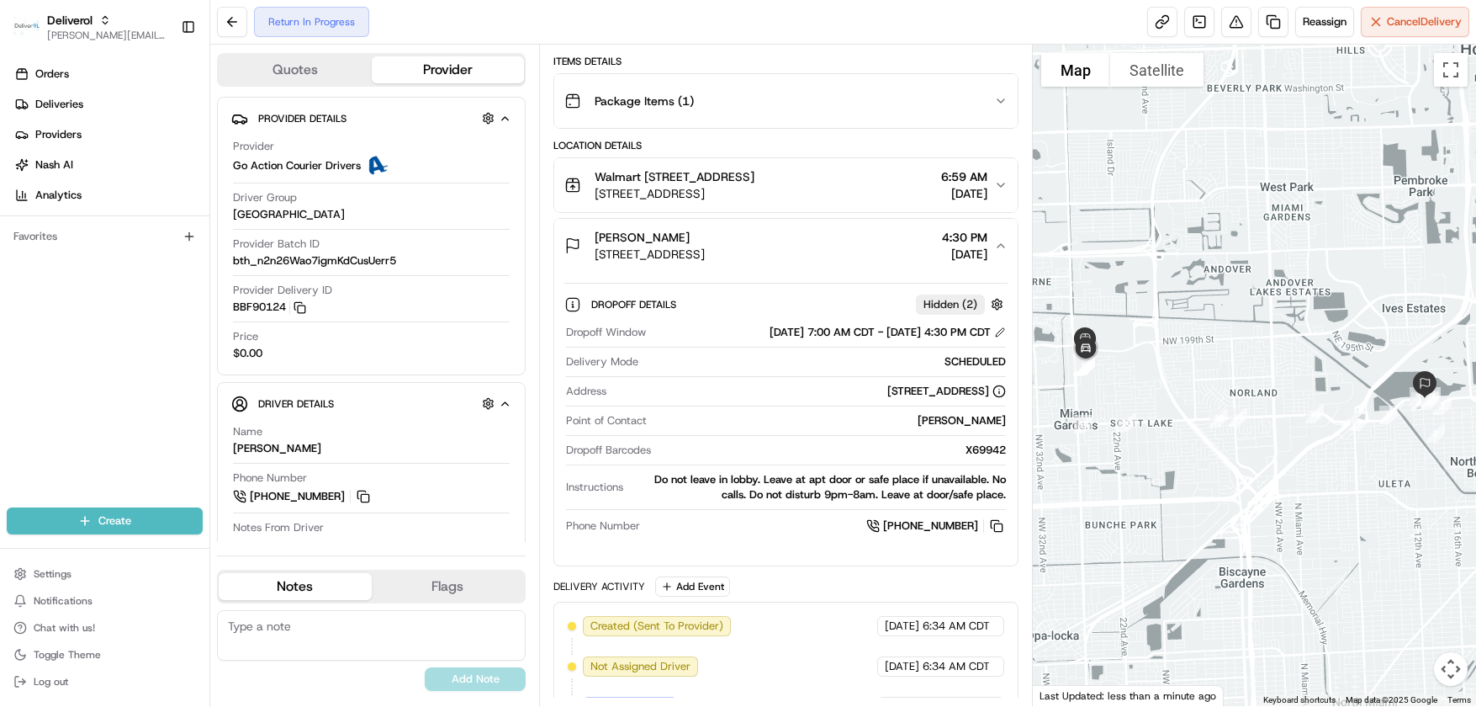
click at [999, 247] on icon "button" at bounding box center [1001, 245] width 7 height 3
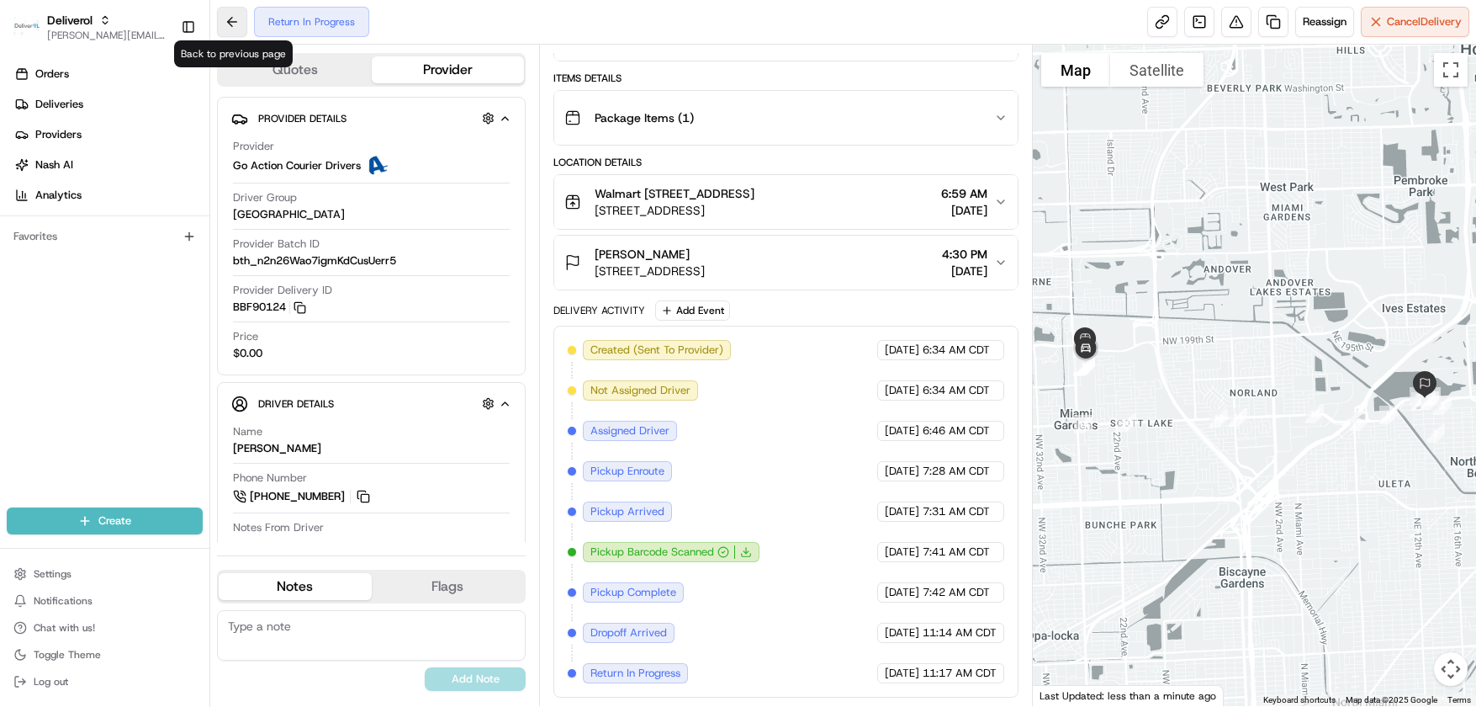
click at [235, 24] on button at bounding box center [232, 22] width 30 height 30
